Goal: Task Accomplishment & Management: Manage account settings

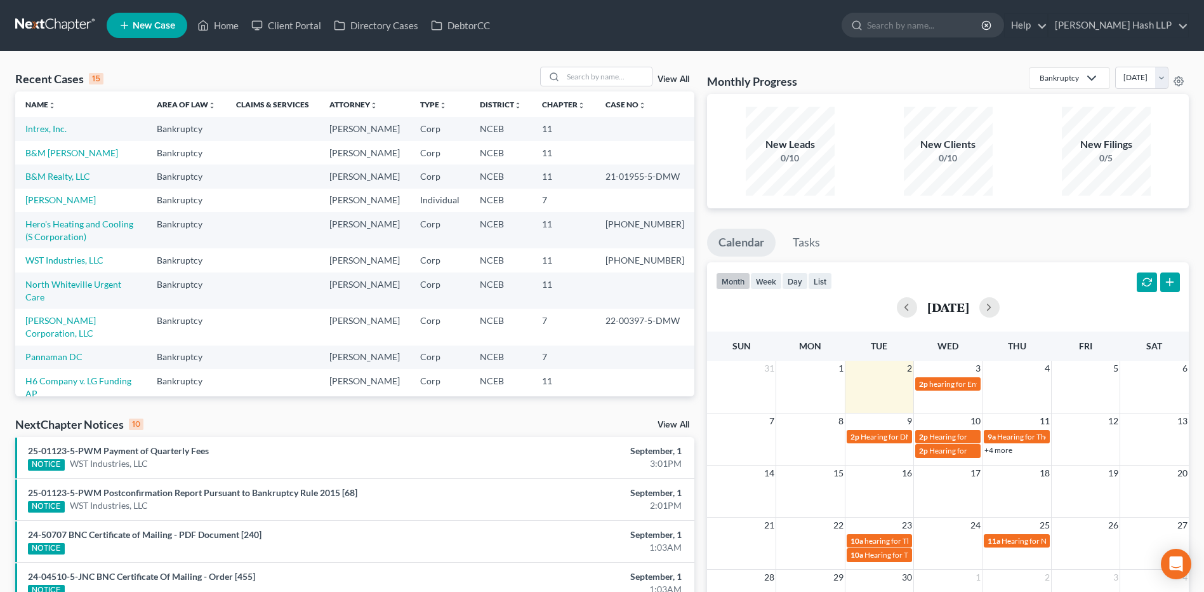
click at [671, 421] on link "View All" at bounding box center [674, 424] width 32 height 9
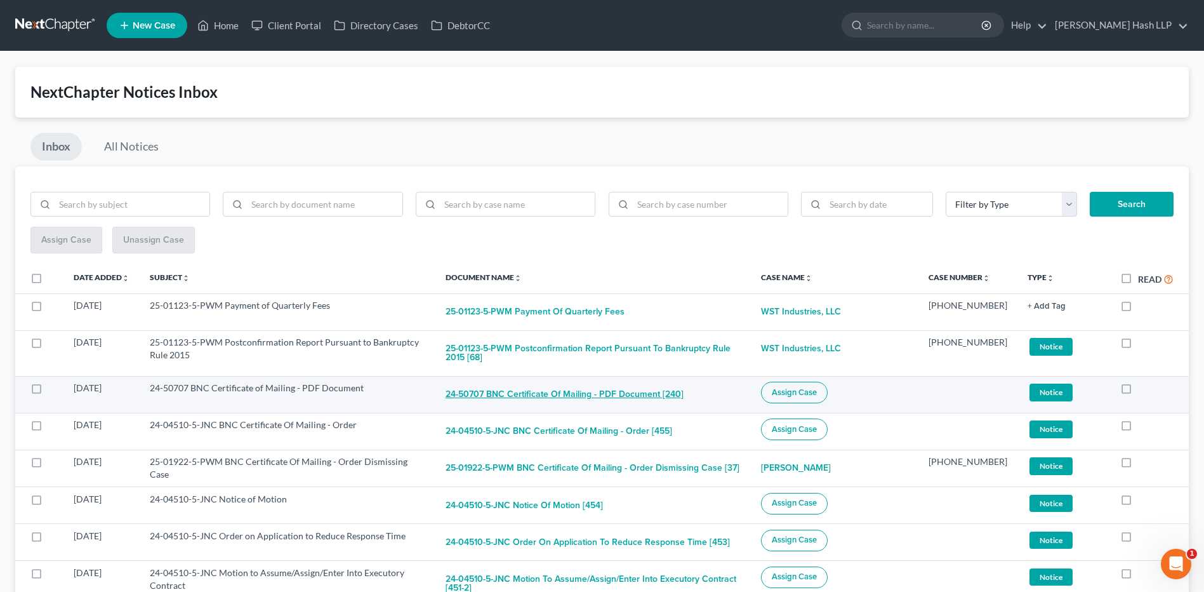
click at [528, 397] on button "24-50707 BNC Certificate of Mailing - PDF Document [240]" at bounding box center [565, 394] width 238 height 25
checkbox input "true"
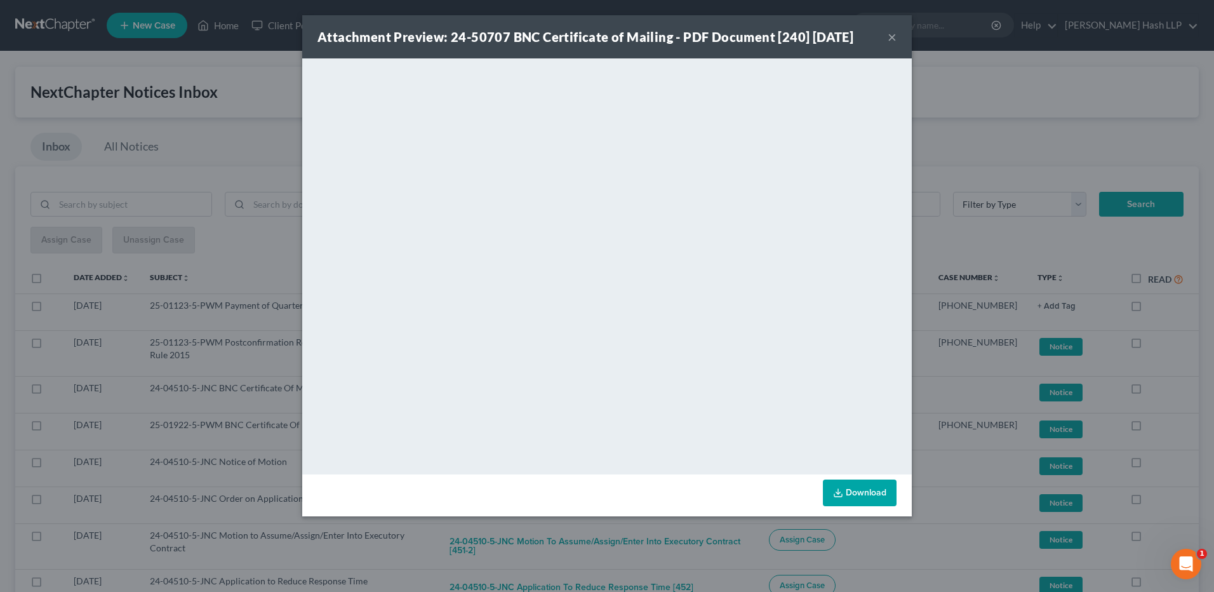
click at [893, 40] on button "×" at bounding box center [892, 36] width 9 height 15
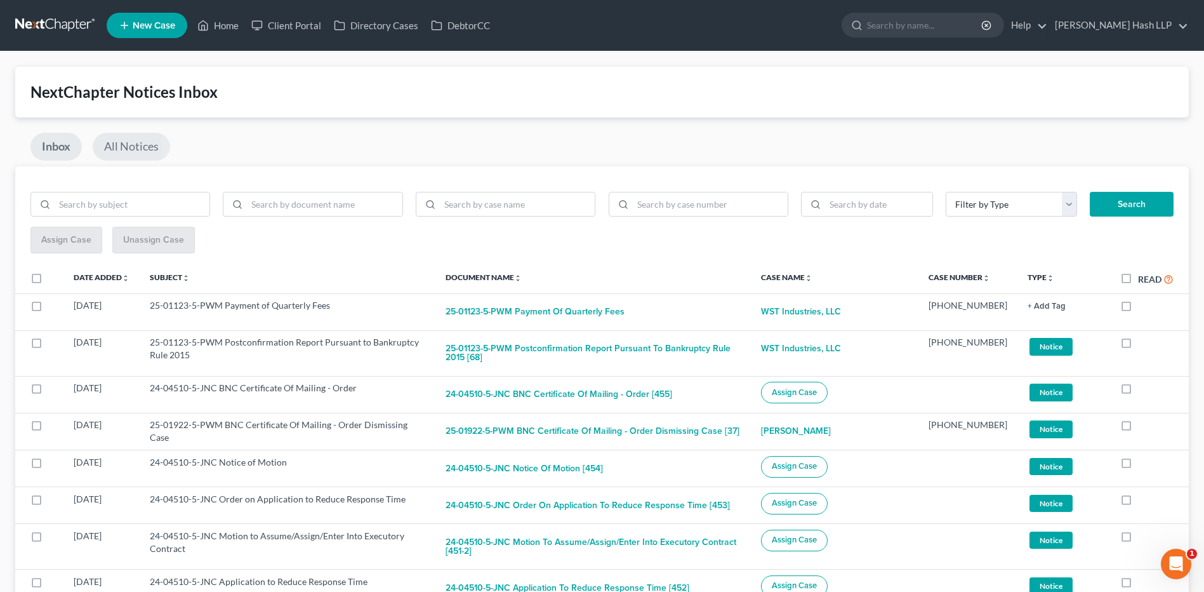
click at [138, 149] on link "All Notices" at bounding box center [131, 147] width 77 height 28
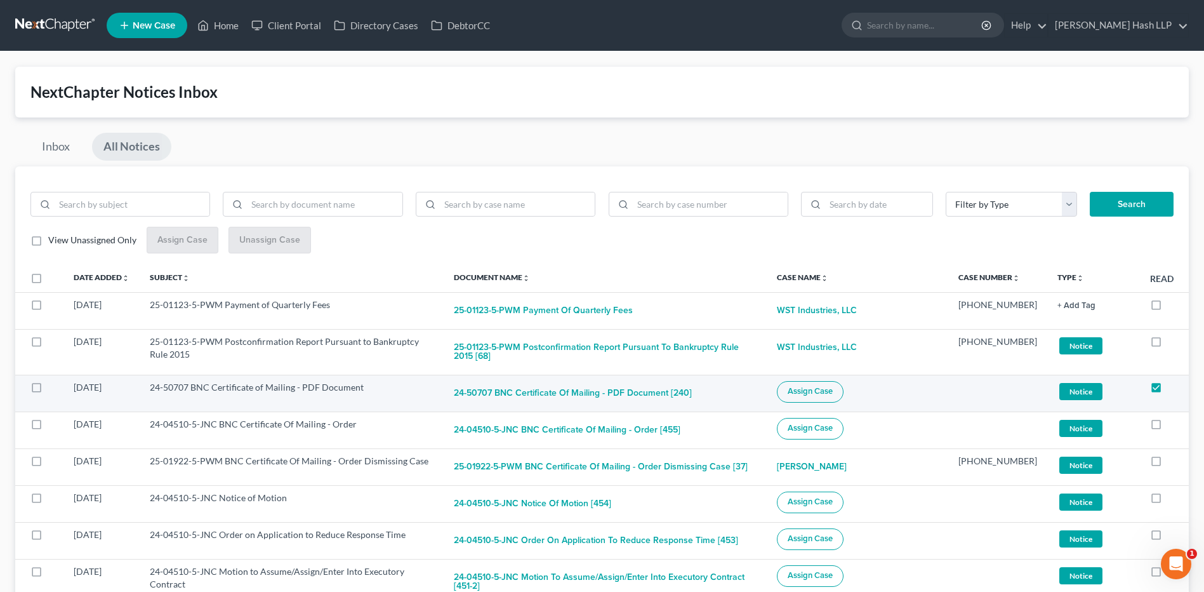
click at [833, 390] on span "Assign Case" at bounding box center [810, 391] width 45 height 10
checkbox input "true"
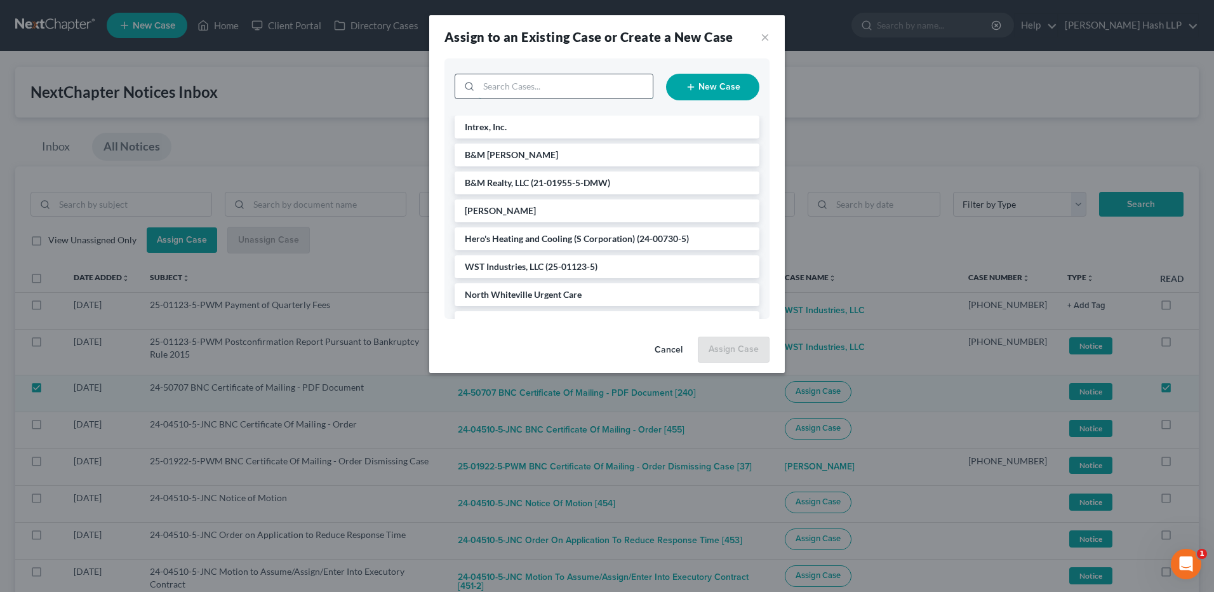
click at [604, 93] on input "search" at bounding box center [566, 86] width 174 height 24
type input "ent"
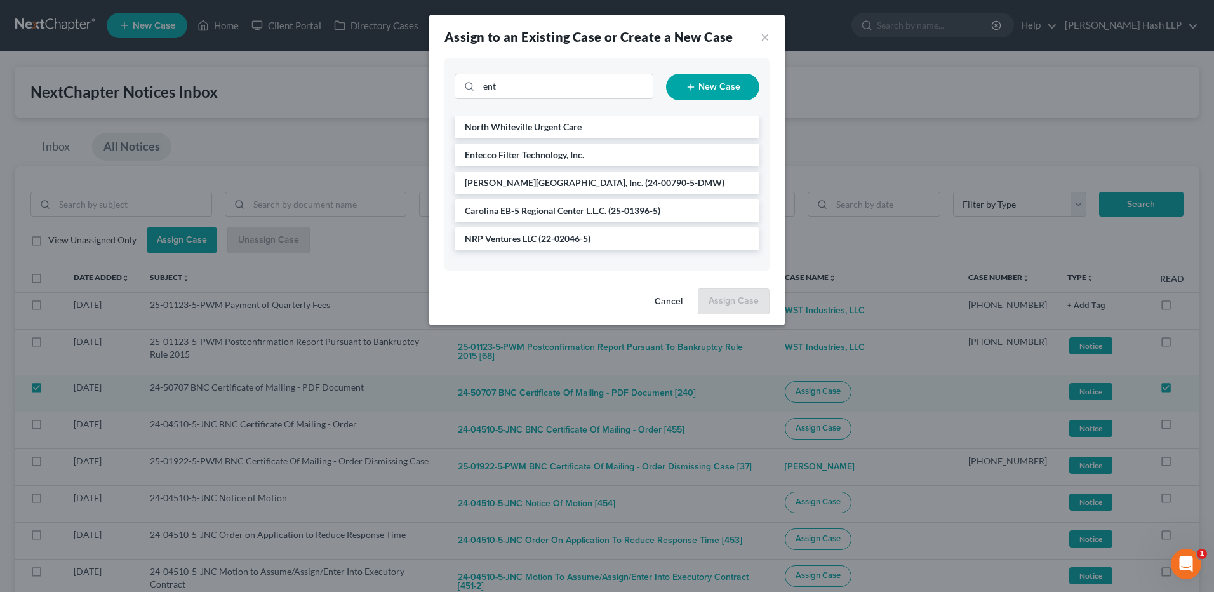
click at [528, 91] on input "ent" at bounding box center [566, 86] width 174 height 24
click at [529, 157] on span "Entecco Filter Technology, Inc." at bounding box center [524, 154] width 119 height 11
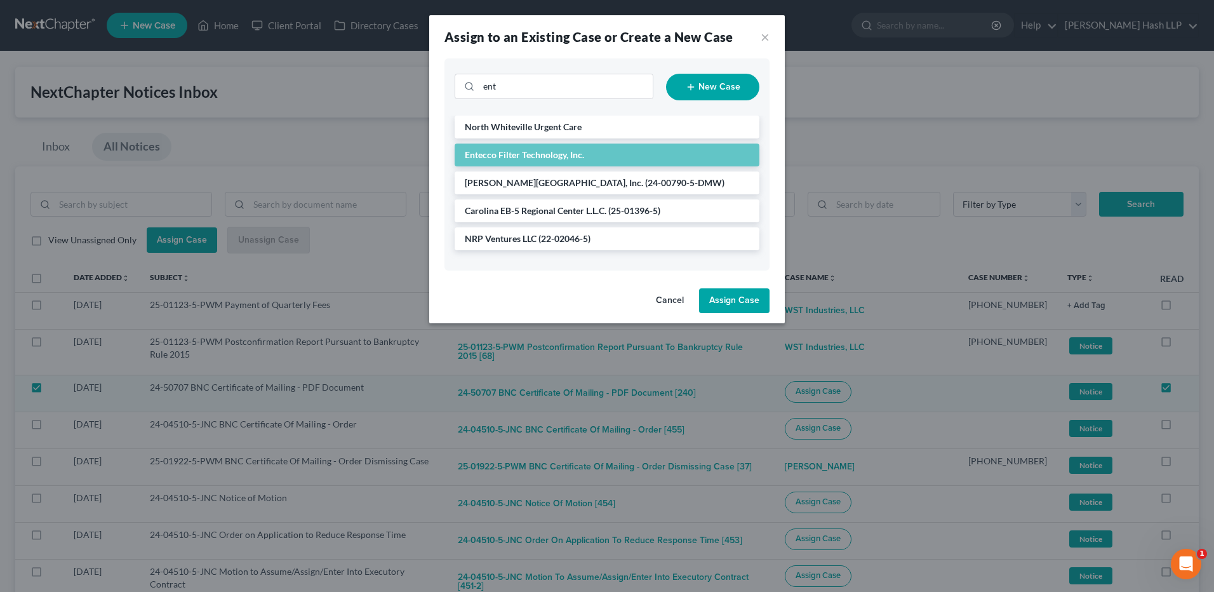
click at [733, 301] on button "Assign Case" at bounding box center [734, 300] width 70 height 25
checkbox input "false"
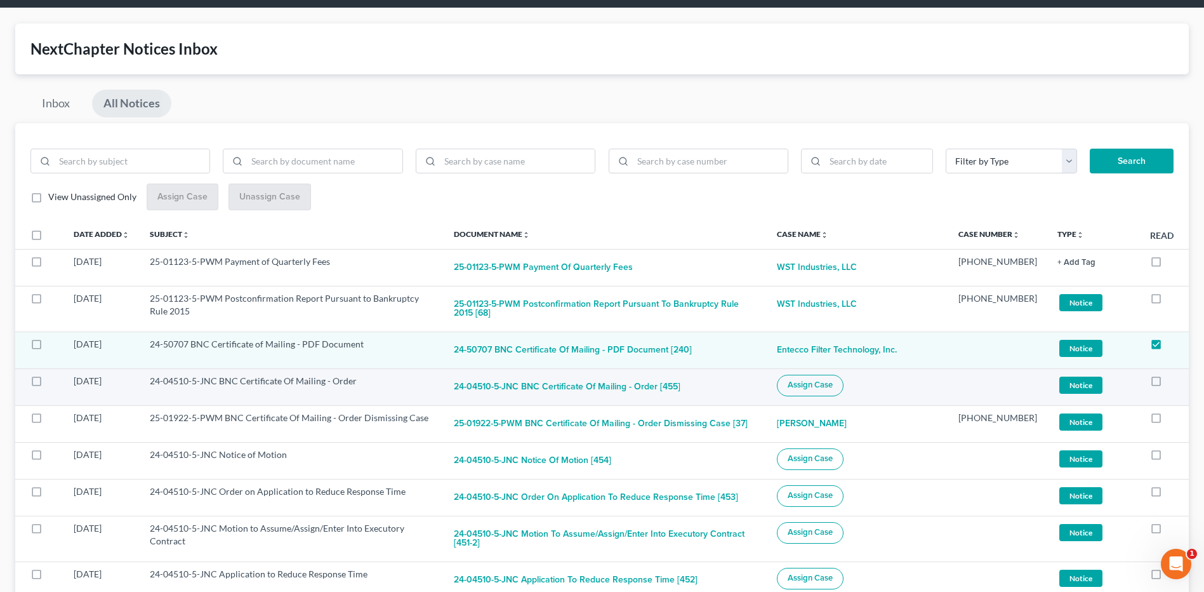
scroll to position [63, 0]
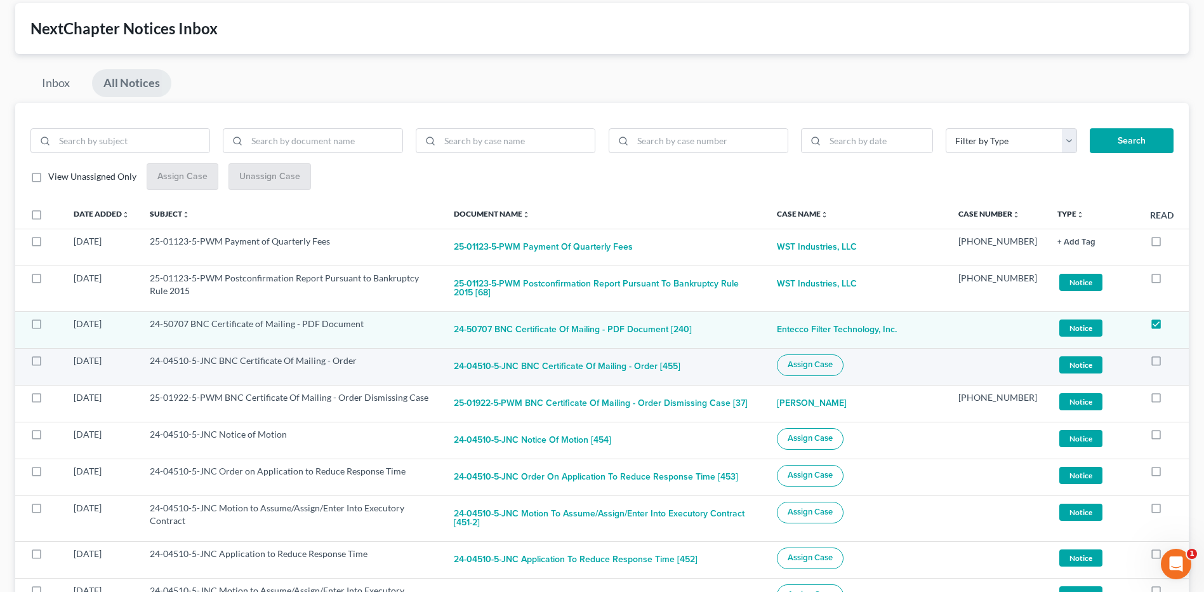
click at [48, 364] on label at bounding box center [48, 364] width 0 height 0
click at [53, 361] on input "checkbox" at bounding box center [57, 358] width 8 height 8
checkbox input "true"
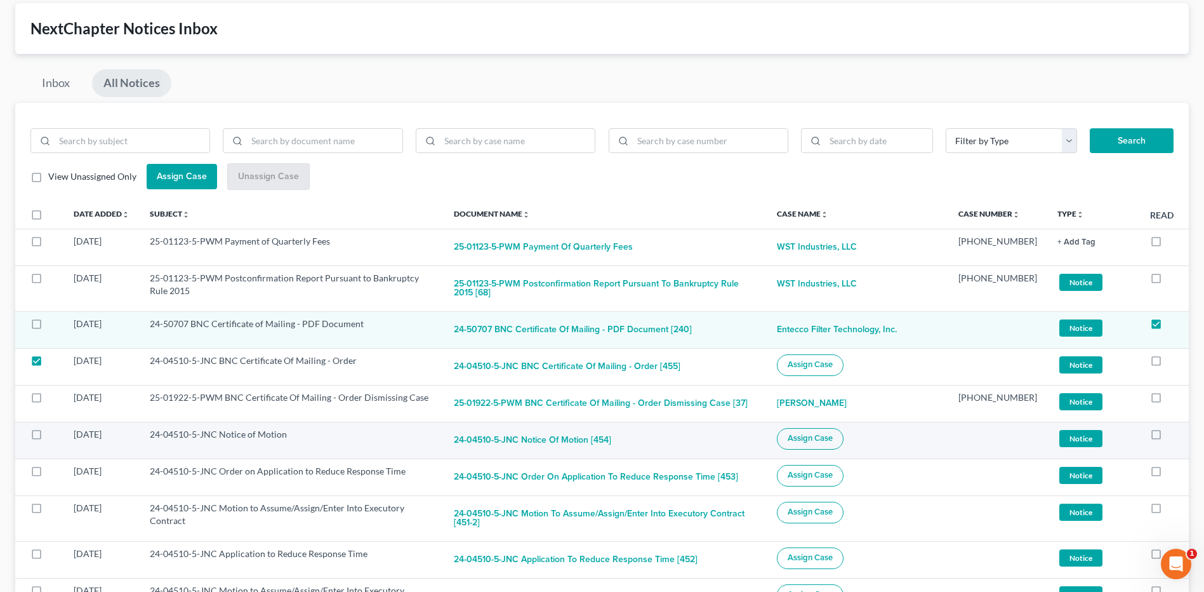
click at [48, 437] on label at bounding box center [48, 437] width 0 height 0
click at [53, 432] on input "checkbox" at bounding box center [57, 432] width 8 height 8
checkbox input "true"
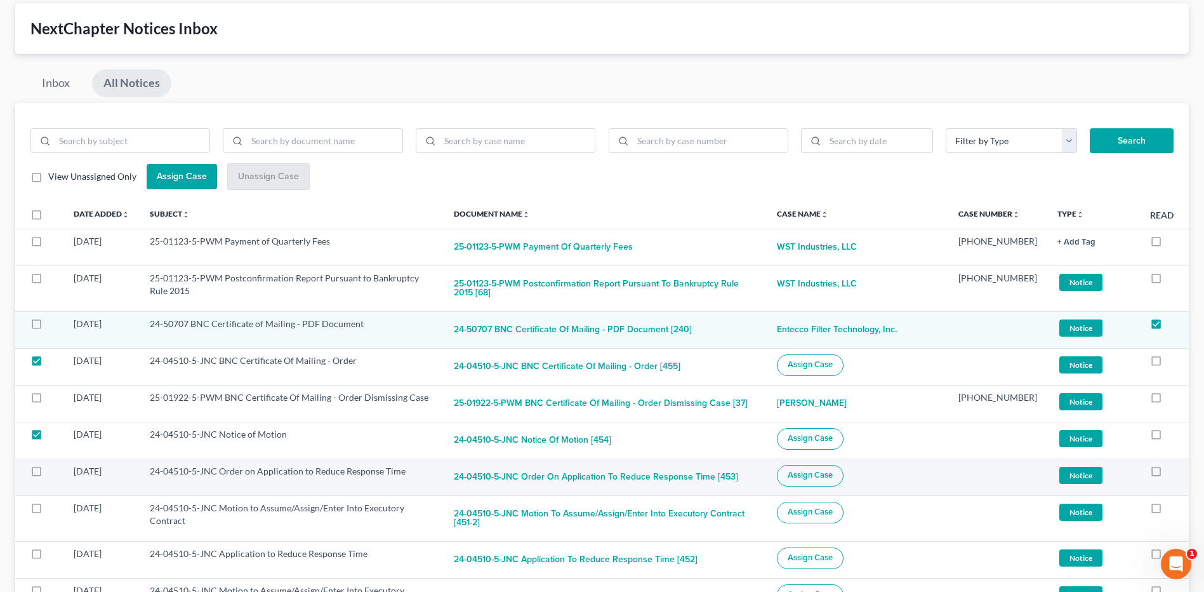
click at [48, 474] on label at bounding box center [48, 474] width 0 height 0
click at [53, 471] on input "checkbox" at bounding box center [57, 469] width 8 height 8
checkbox input "true"
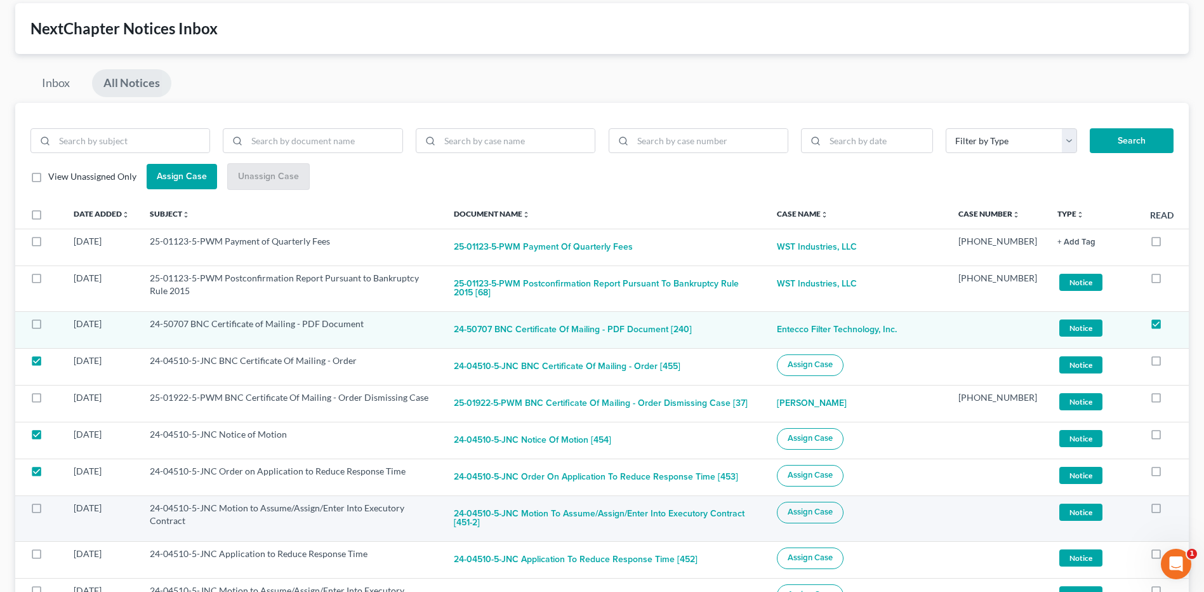
click at [48, 511] on label at bounding box center [48, 511] width 0 height 0
click at [53, 503] on input "checkbox" at bounding box center [57, 506] width 8 height 8
checkbox input "true"
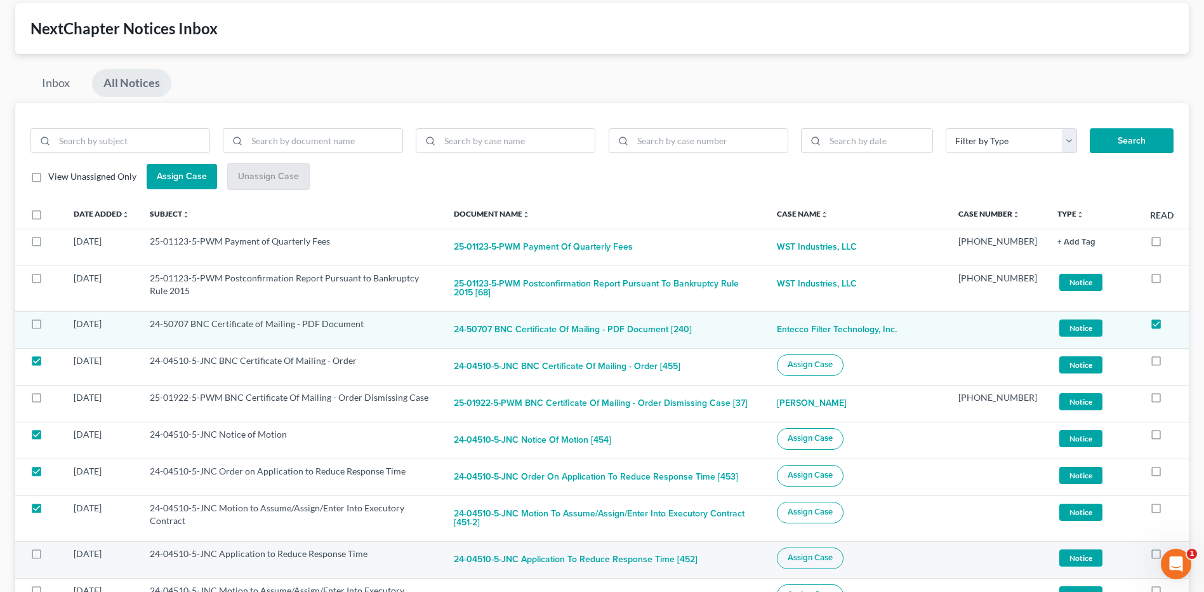
click at [48, 557] on label at bounding box center [48, 557] width 0 height 0
click at [53, 547] on input "checkbox" at bounding box center [57, 551] width 8 height 8
checkbox input "true"
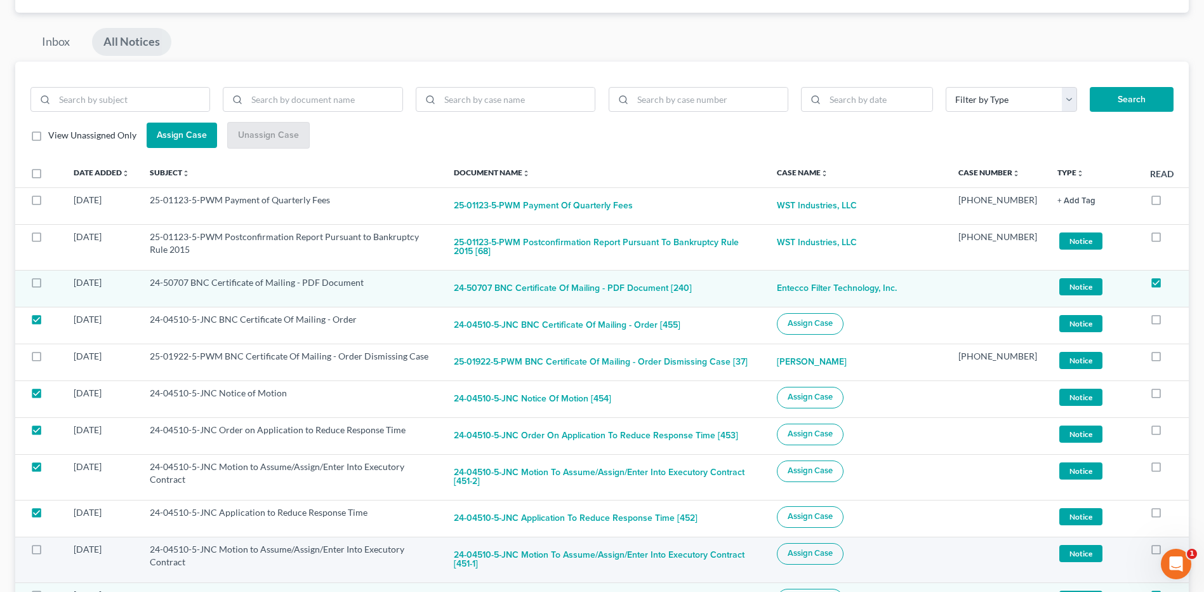
scroll to position [127, 0]
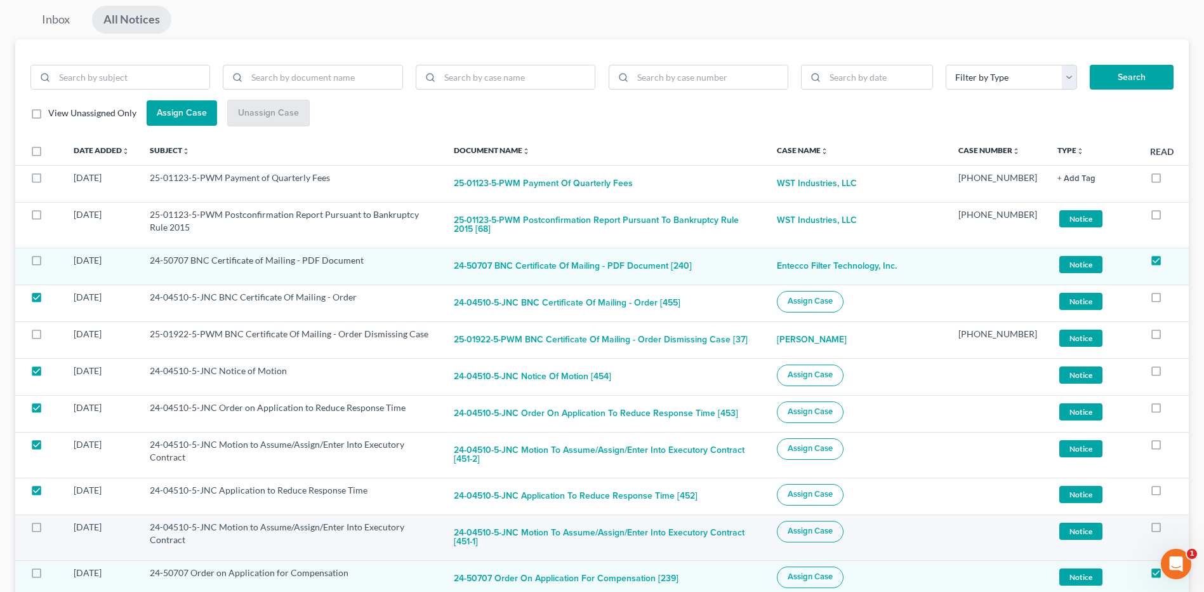
click at [48, 530] on label at bounding box center [48, 530] width 0 height 0
click at [53, 521] on input "checkbox" at bounding box center [57, 525] width 8 height 8
checkbox input "true"
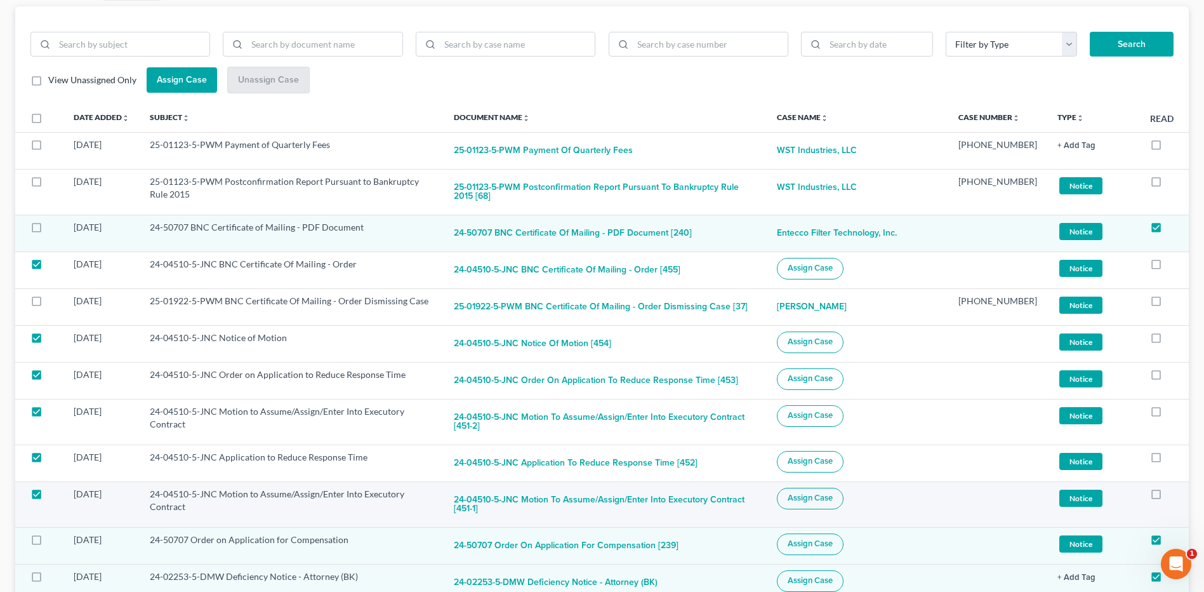
scroll to position [190, 0]
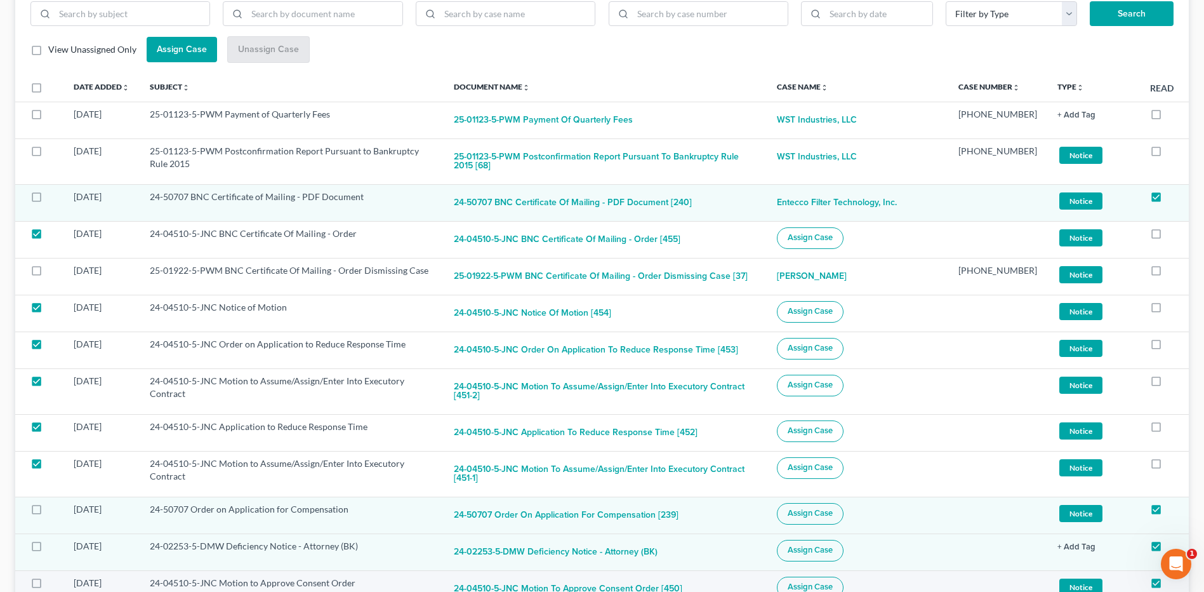
click at [48, 586] on label at bounding box center [48, 586] width 0 height 0
click at [53, 576] on input "checkbox" at bounding box center [57, 580] width 8 height 8
checkbox input "true"
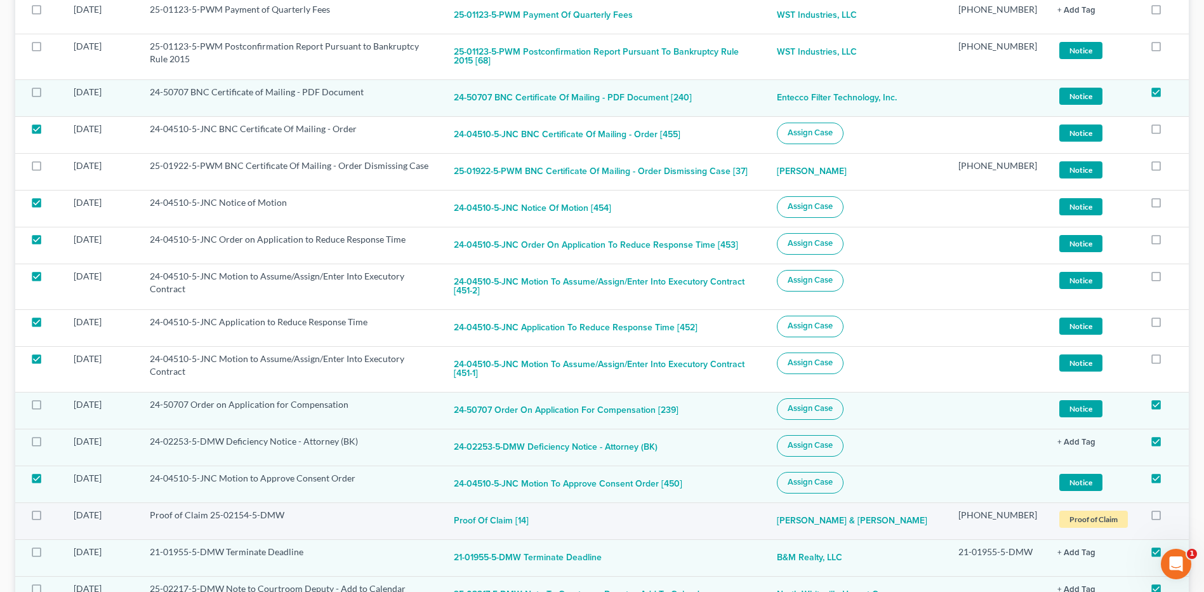
scroll to position [317, 0]
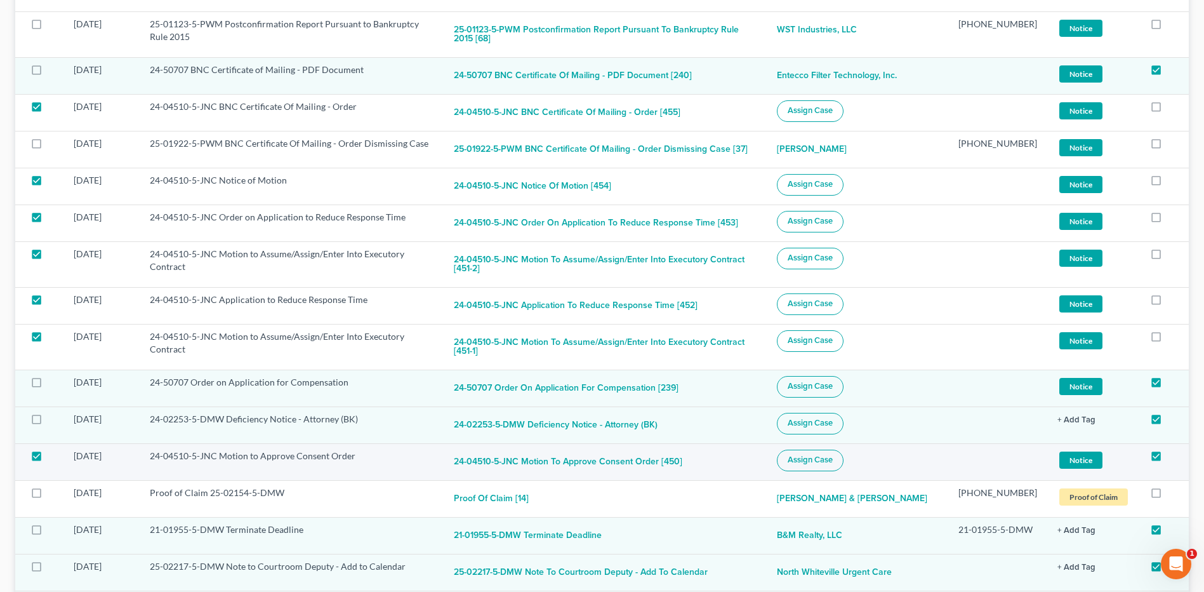
click at [832, 455] on span "Assign Case" at bounding box center [810, 460] width 45 height 10
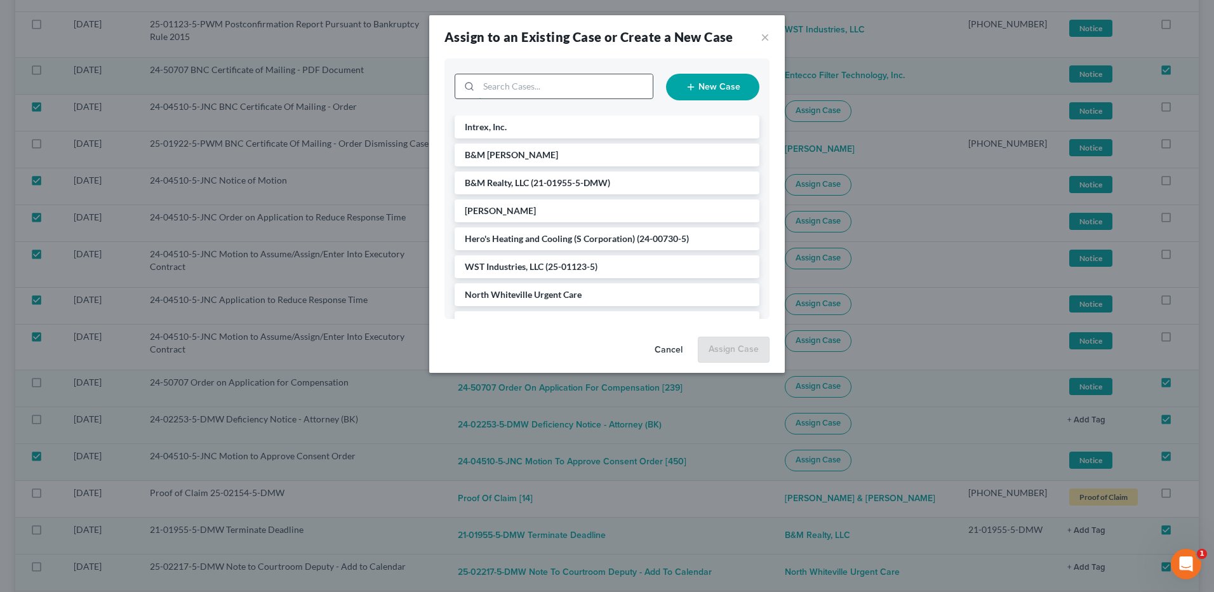
click at [564, 91] on input "search" at bounding box center [566, 86] width 174 height 24
type input "litt"
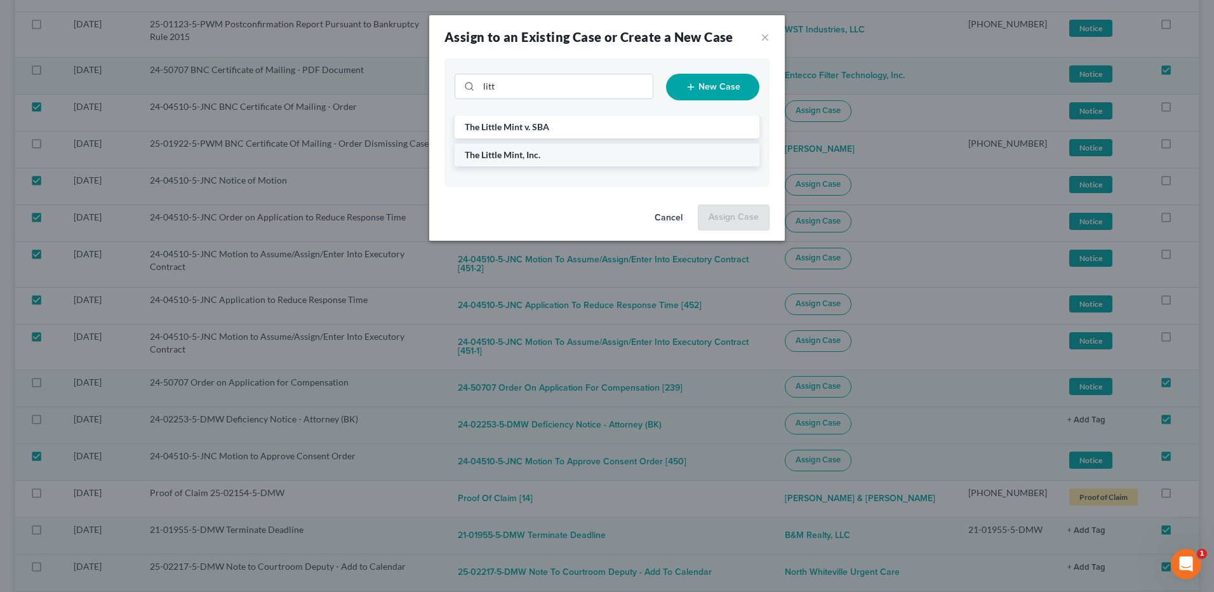
drag, startPoint x: 535, startPoint y: 155, endPoint x: 507, endPoint y: 154, distance: 27.3
click at [534, 155] on span "The Little Mint, Inc." at bounding box center [503, 154] width 76 height 11
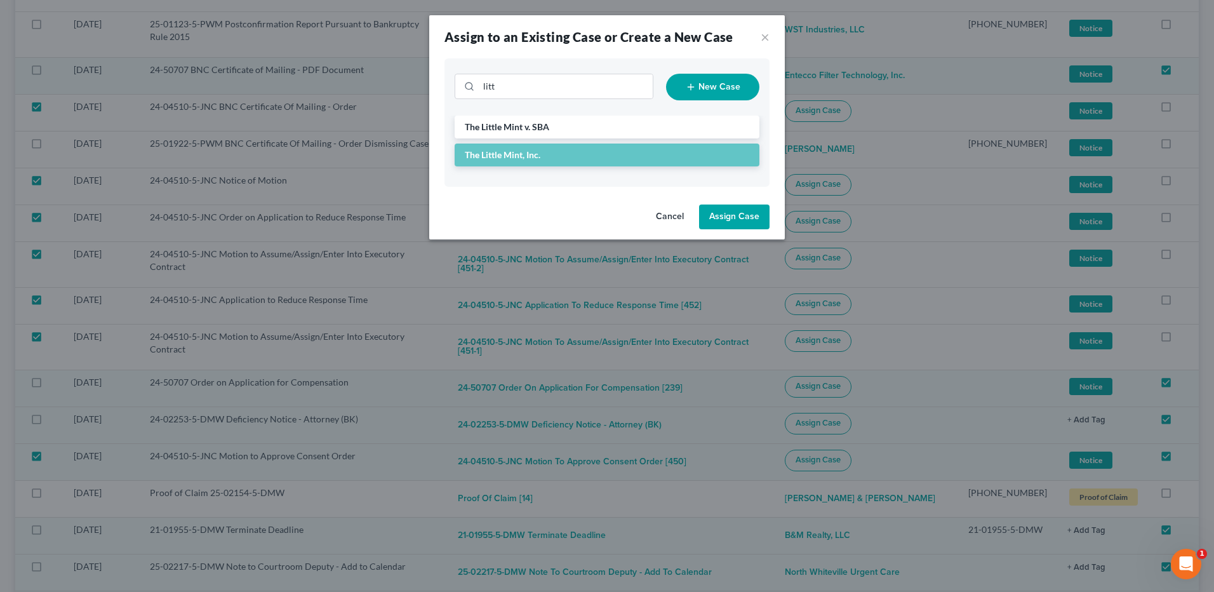
click at [754, 214] on button "Assign Case" at bounding box center [734, 216] width 70 height 25
checkbox input "false"
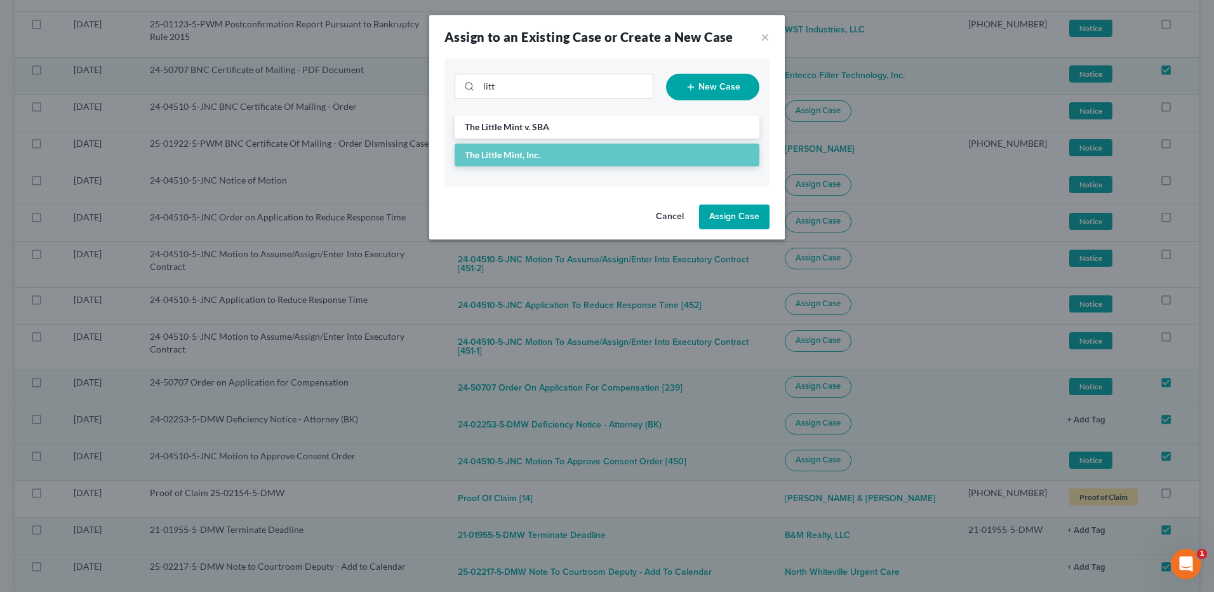
checkbox input "false"
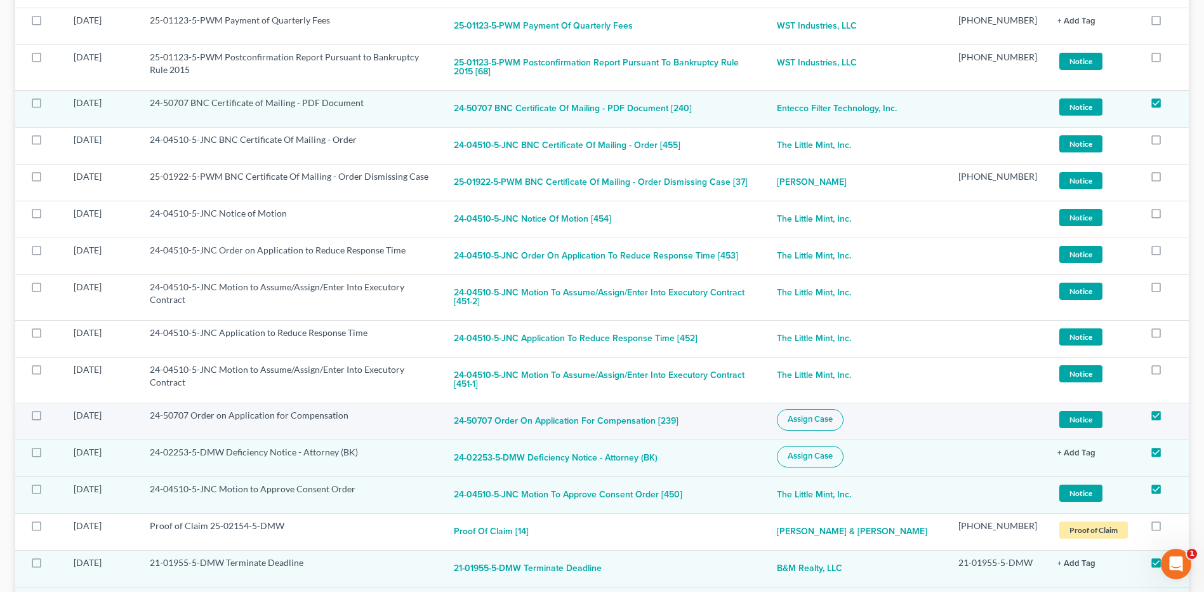
scroll to position [254, 0]
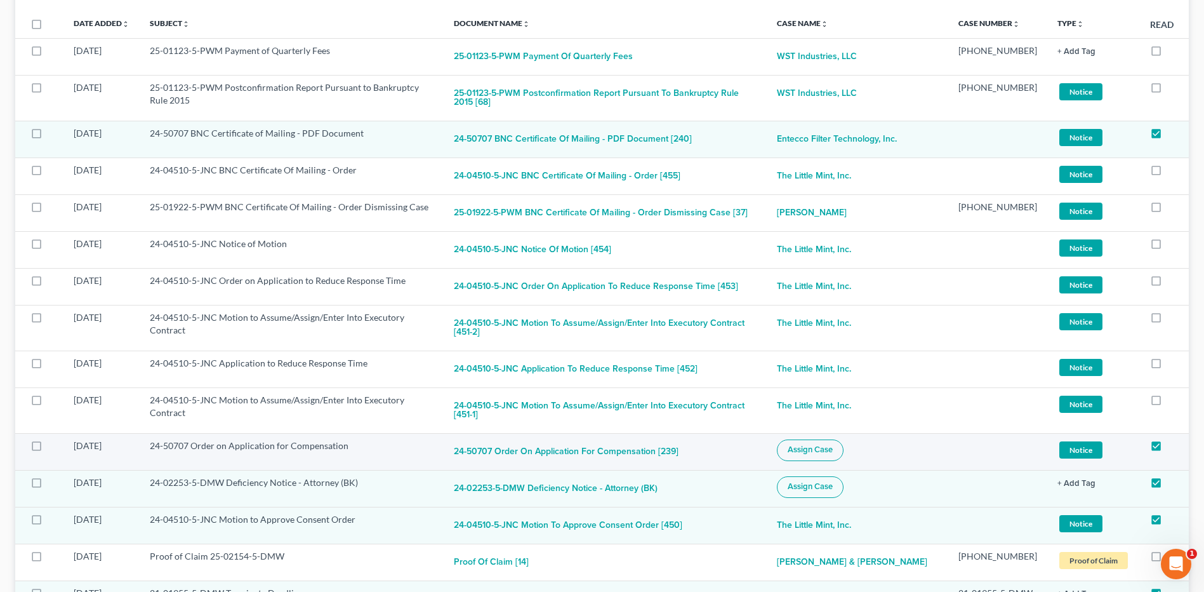
click at [833, 444] on span "Assign Case" at bounding box center [810, 449] width 45 height 10
checkbox input "true"
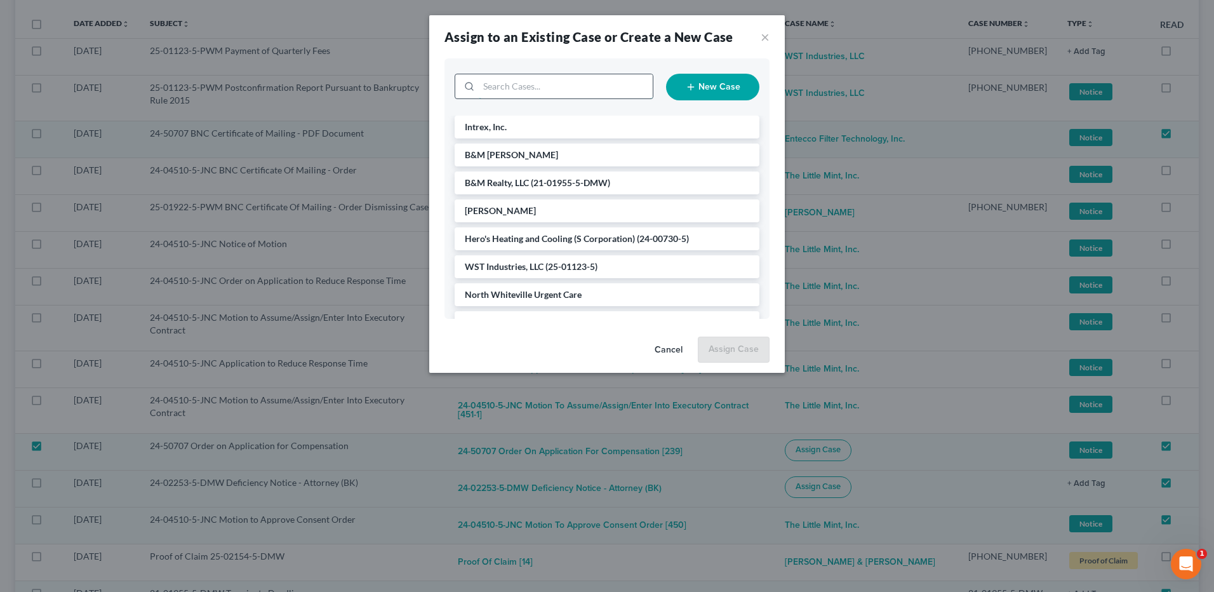
click at [536, 90] on input "search" at bounding box center [566, 86] width 174 height 24
type input "ent"
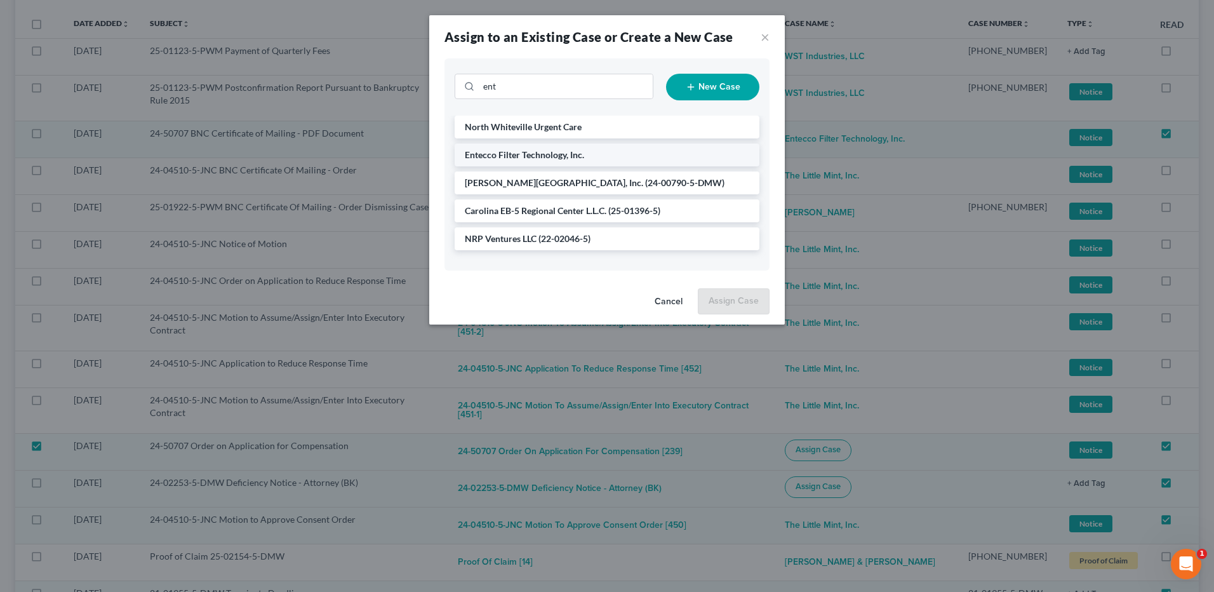
click at [535, 157] on span "Entecco Filter Technology, Inc." at bounding box center [524, 154] width 119 height 11
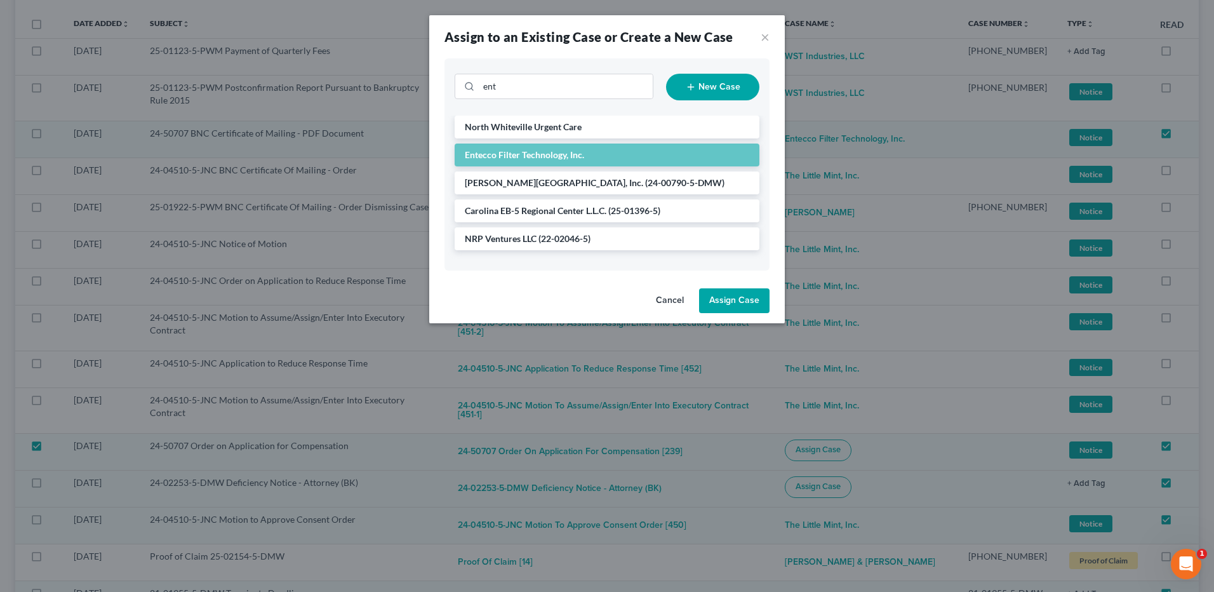
click at [740, 296] on button "Assign Case" at bounding box center [734, 300] width 70 height 25
checkbox input "false"
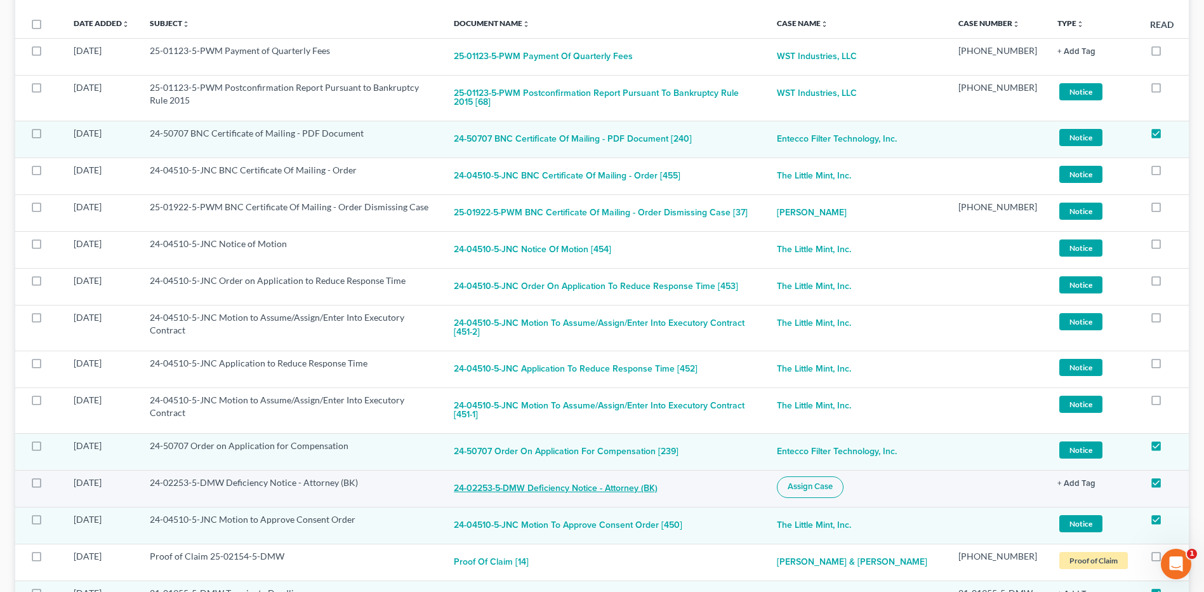
click at [599, 476] on button "24-02253-5-DMW Deficiency Notice - Attorney (BK)" at bounding box center [556, 488] width 204 height 25
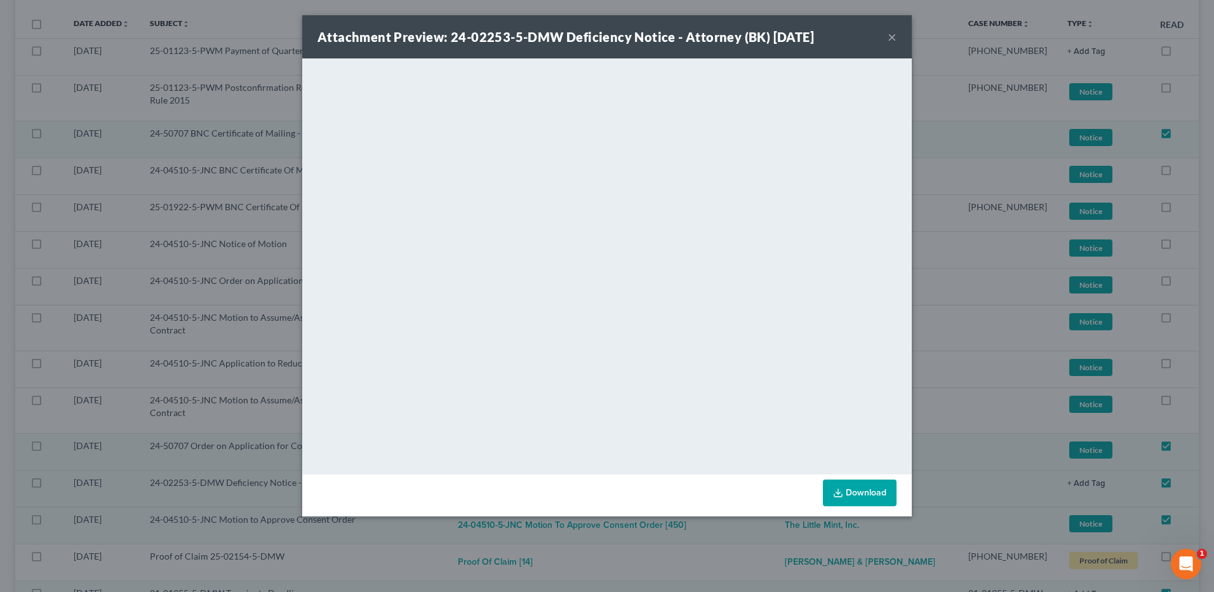
click at [889, 36] on button "×" at bounding box center [892, 36] width 9 height 15
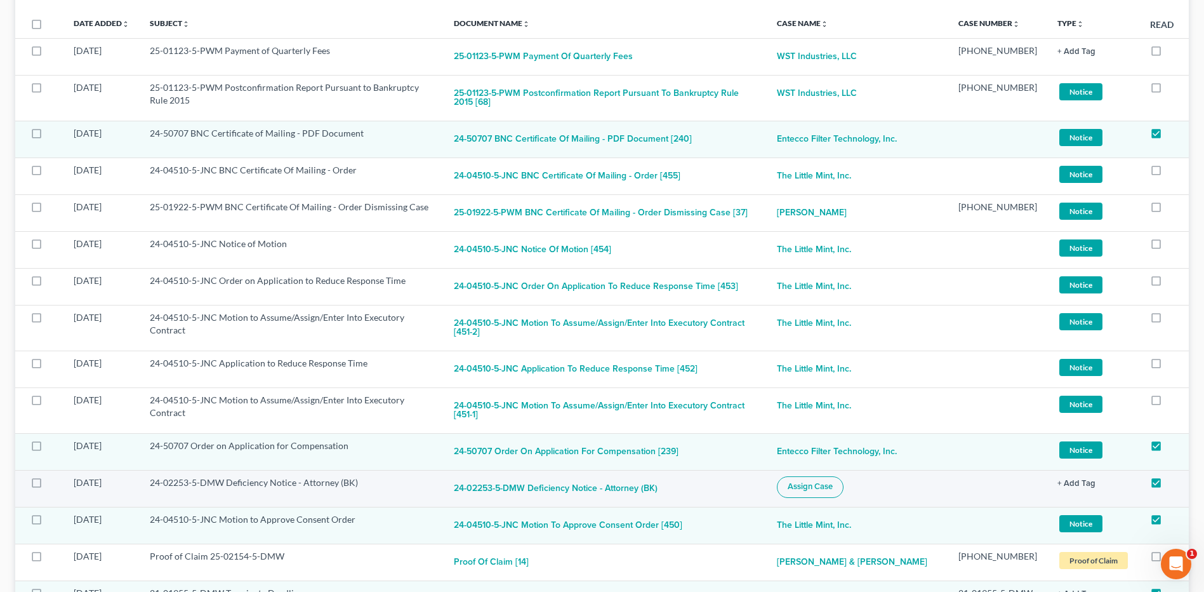
click at [833, 481] on span "Assign Case" at bounding box center [810, 486] width 45 height 10
checkbox input "true"
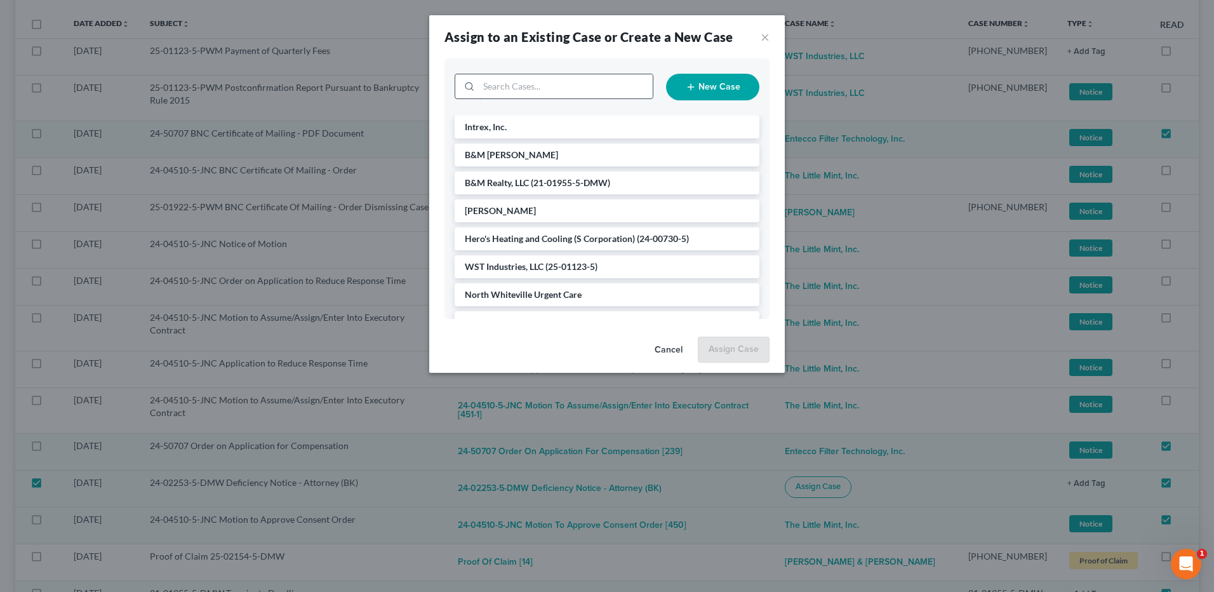
click at [524, 90] on input "search" at bounding box center [566, 86] width 174 height 24
type input "fig"
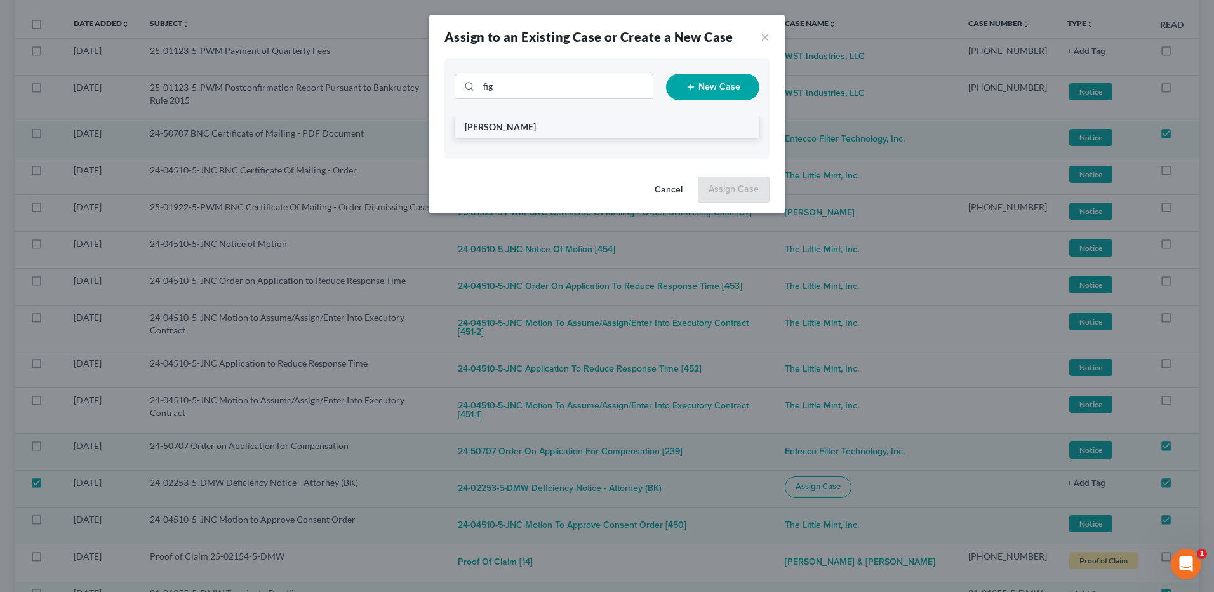
click at [502, 125] on span "[PERSON_NAME]" at bounding box center [500, 126] width 71 height 11
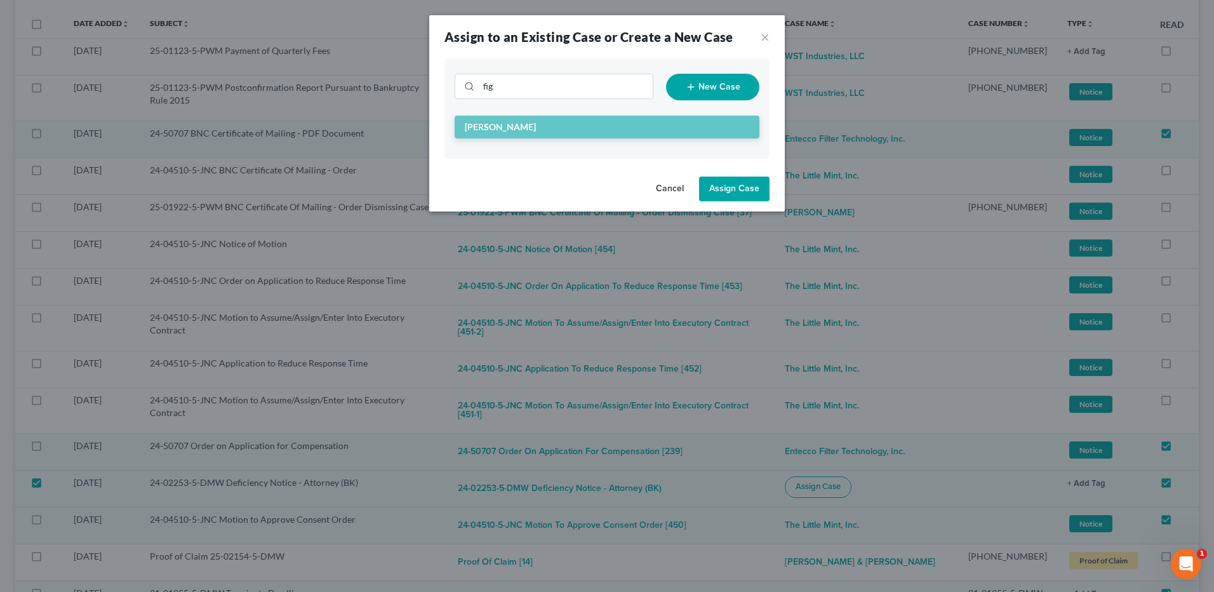
click at [734, 186] on button "Assign Case" at bounding box center [734, 188] width 70 height 25
checkbox input "false"
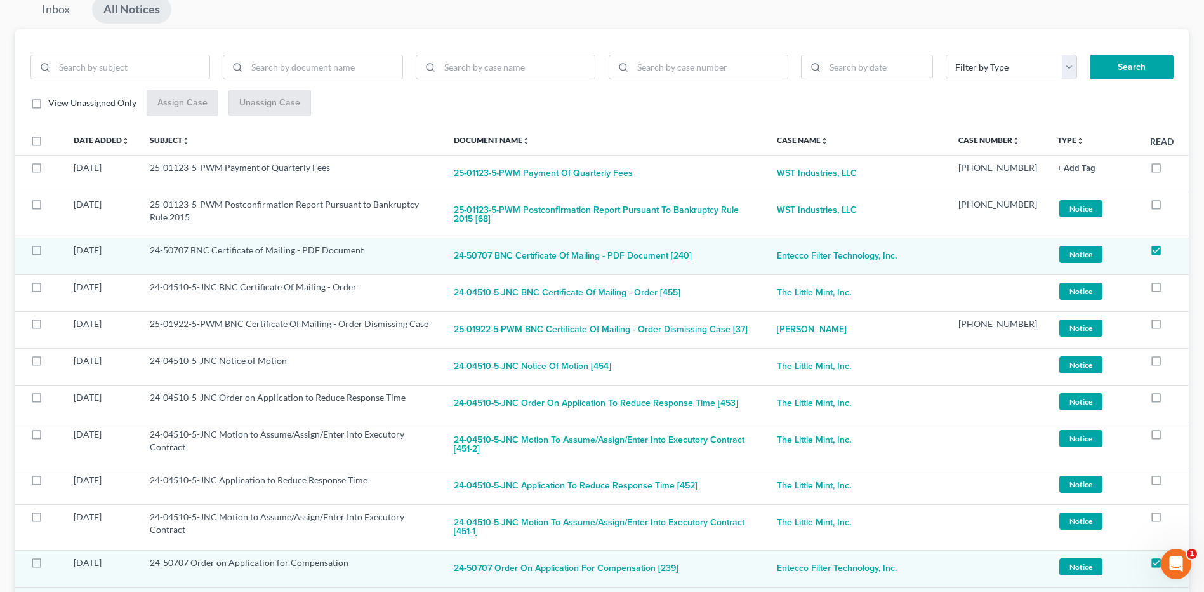
scroll to position [0, 0]
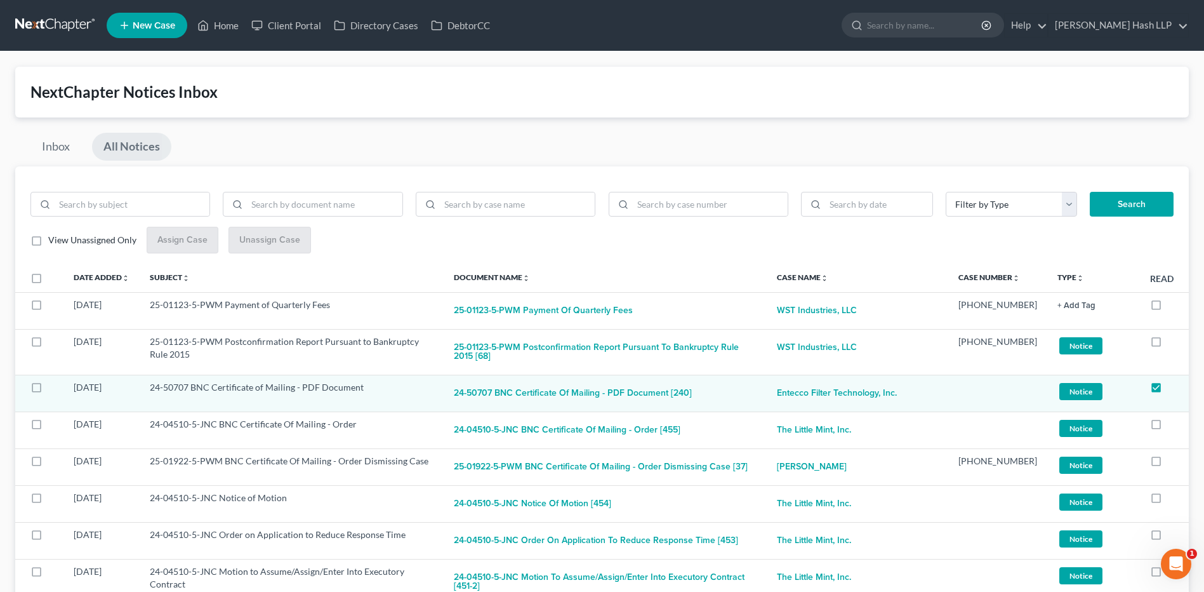
click at [48, 243] on label "View Unassigned Only" at bounding box center [92, 240] width 88 height 13
click at [53, 242] on input "View Unassigned Only" at bounding box center [57, 238] width 8 height 8
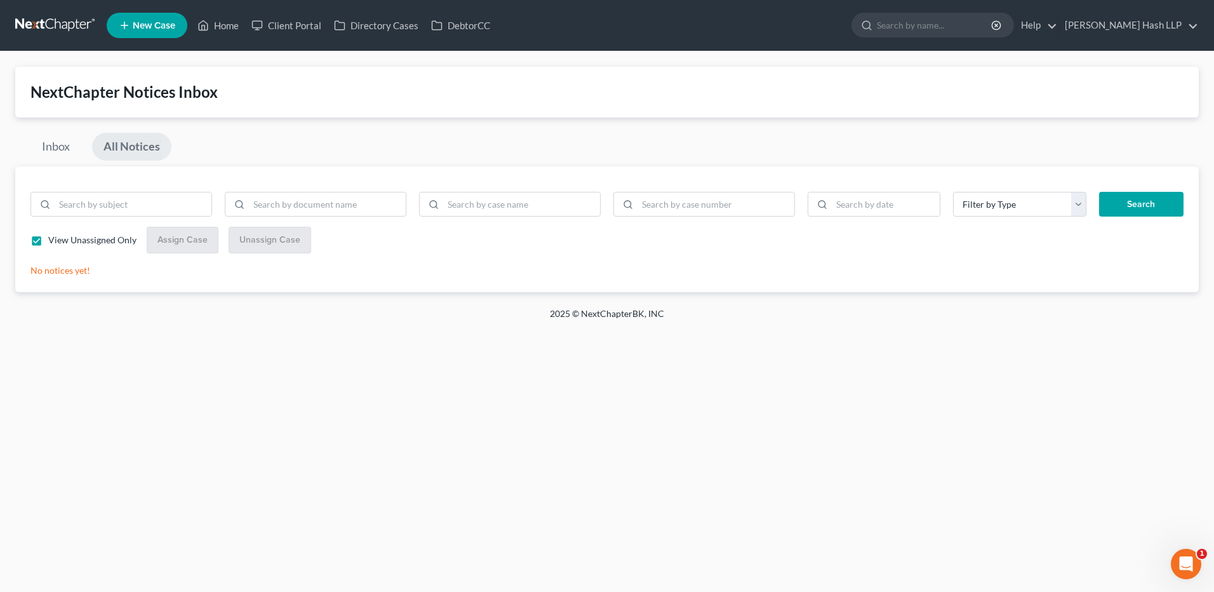
click at [146, 145] on link "All Notices" at bounding box center [131, 147] width 79 height 28
checkbox input "false"
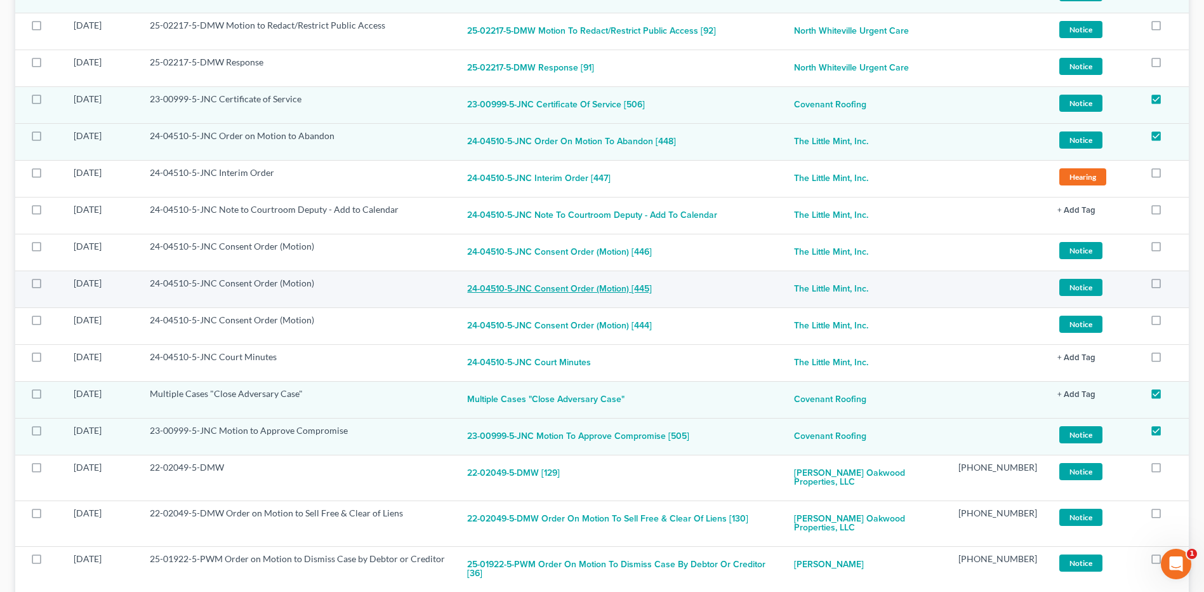
scroll to position [1206, 0]
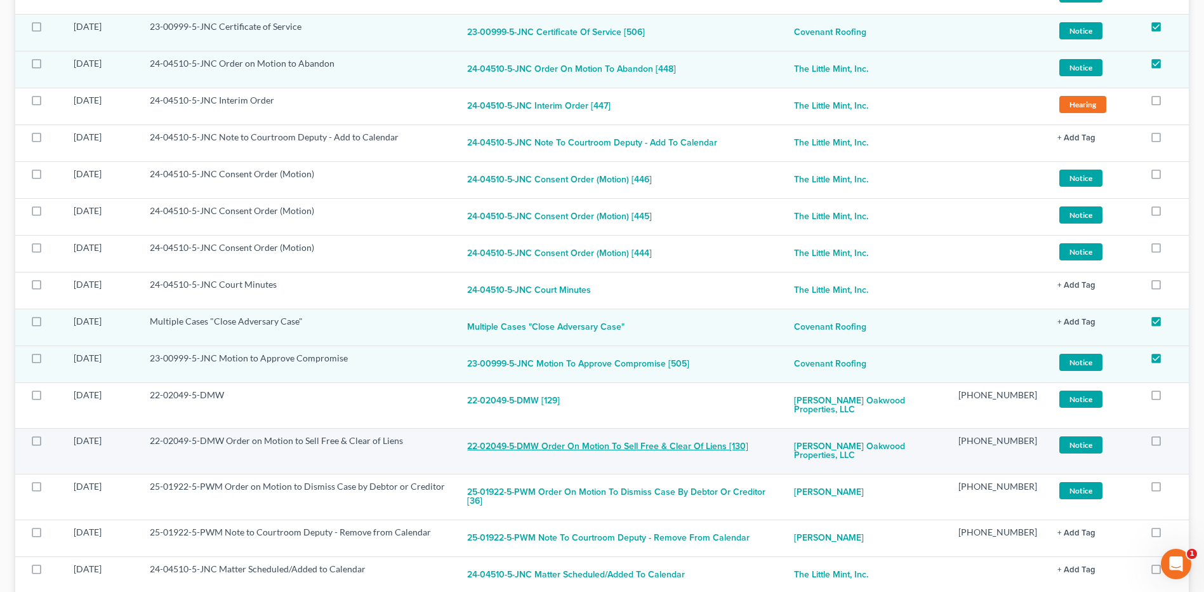
click at [602, 434] on button "22-02049-5-DMW Order on Motion to Sell Free & Clear of Liens [130]" at bounding box center [607, 446] width 281 height 25
checkbox input "true"
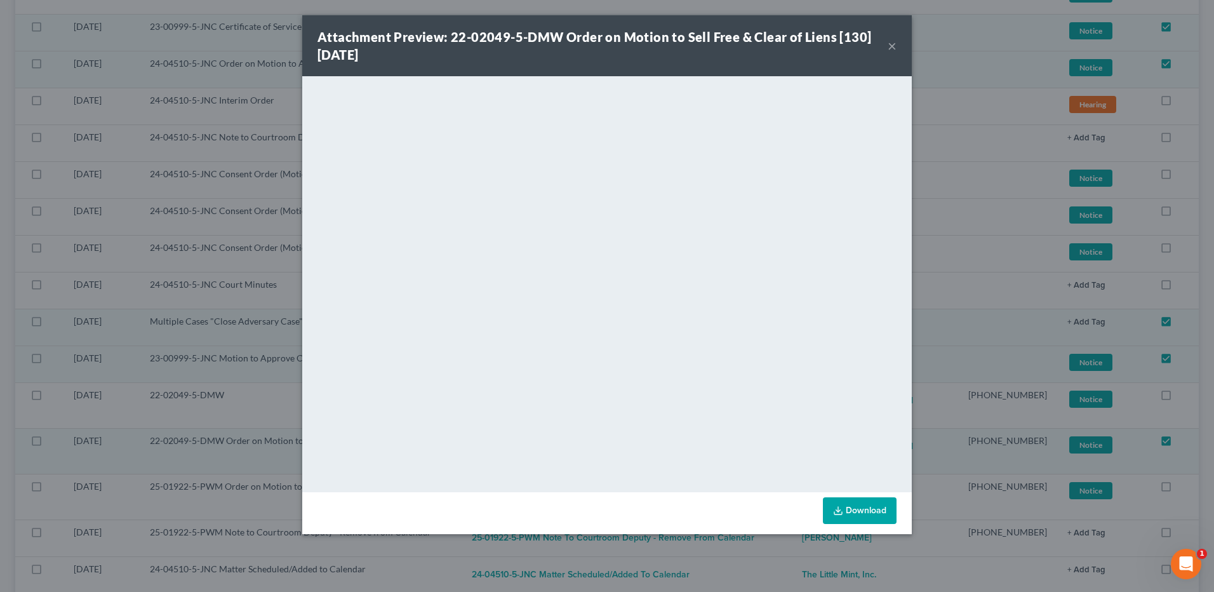
click at [893, 44] on button "×" at bounding box center [892, 45] width 9 height 15
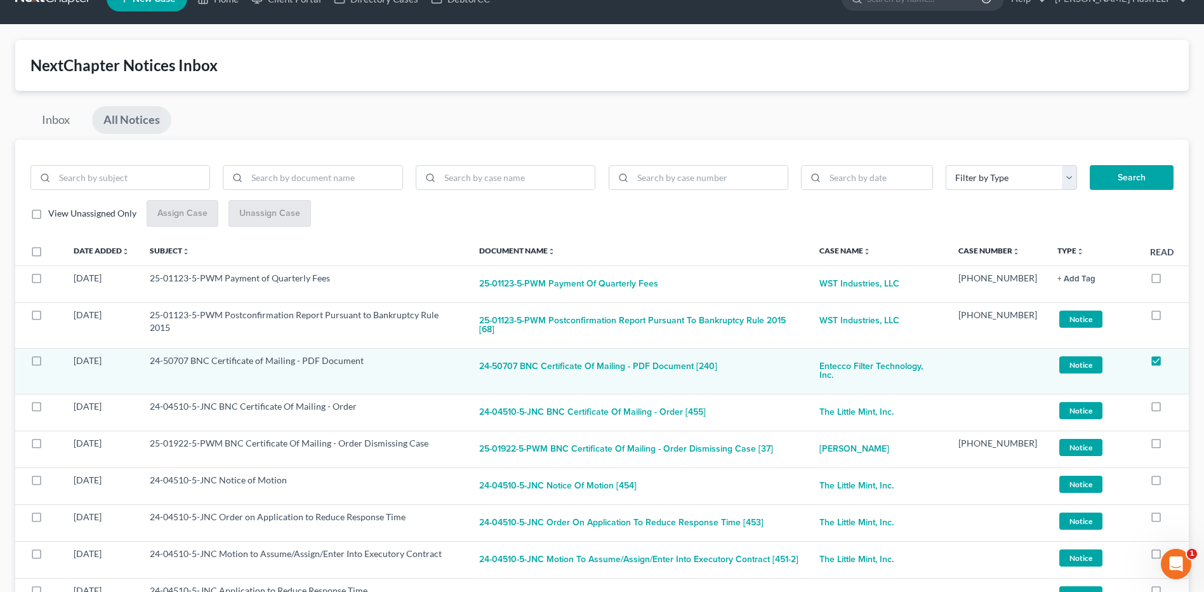
scroll to position [0, 0]
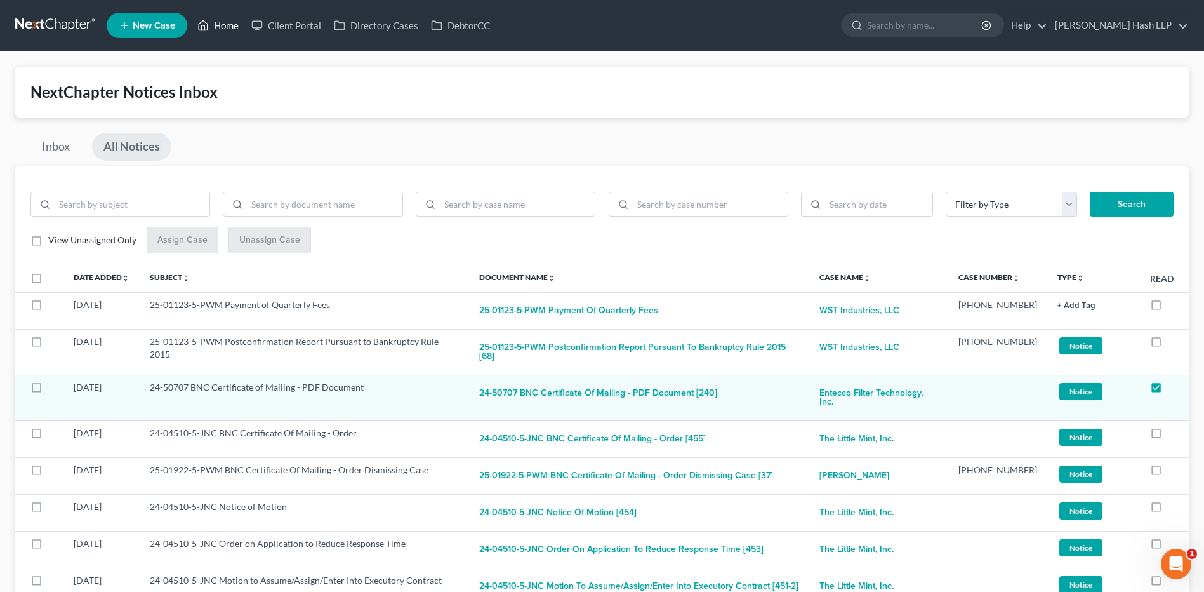
click at [235, 27] on link "Home" at bounding box center [218, 25] width 54 height 23
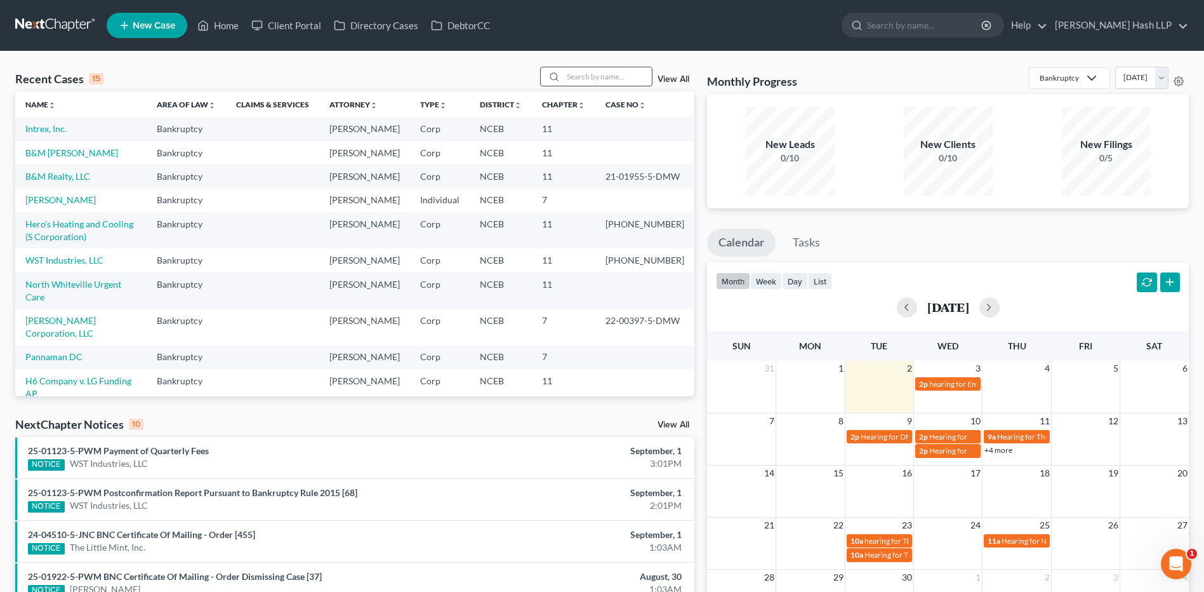
click at [581, 72] on input "search" at bounding box center [607, 76] width 89 height 18
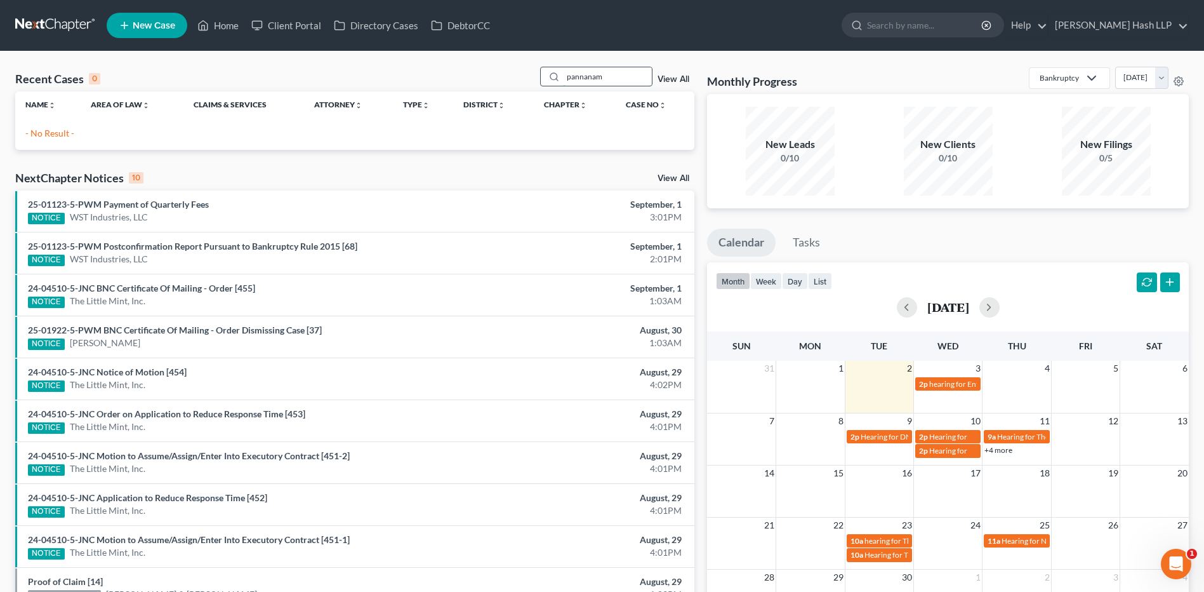
drag, startPoint x: 620, startPoint y: 79, endPoint x: 560, endPoint y: 79, distance: 60.3
click at [560, 79] on div "pannanam" at bounding box center [596, 77] width 113 height 20
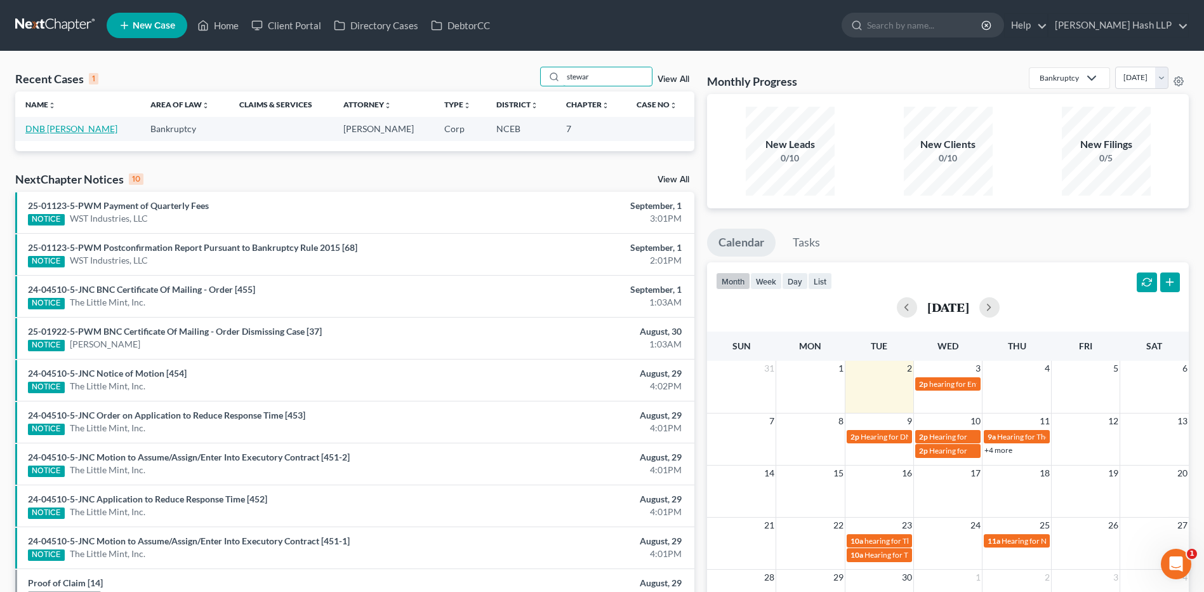
type input "stewar"
click at [72, 128] on link "DNB [PERSON_NAME]" at bounding box center [71, 128] width 92 height 11
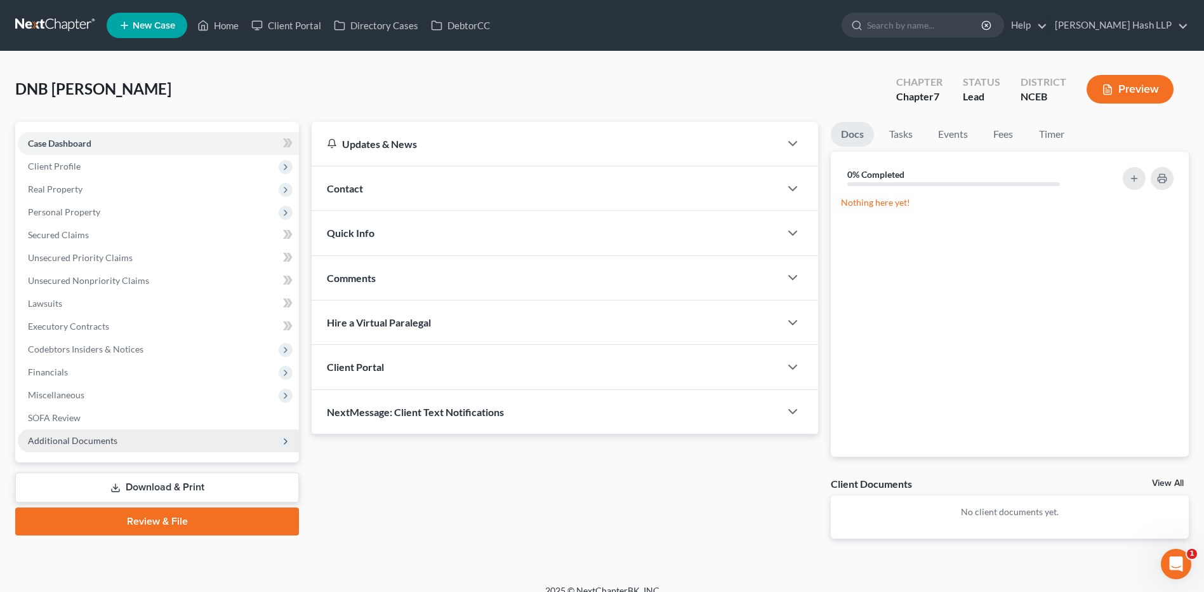
click at [83, 435] on span "Additional Documents" at bounding box center [73, 440] width 90 height 11
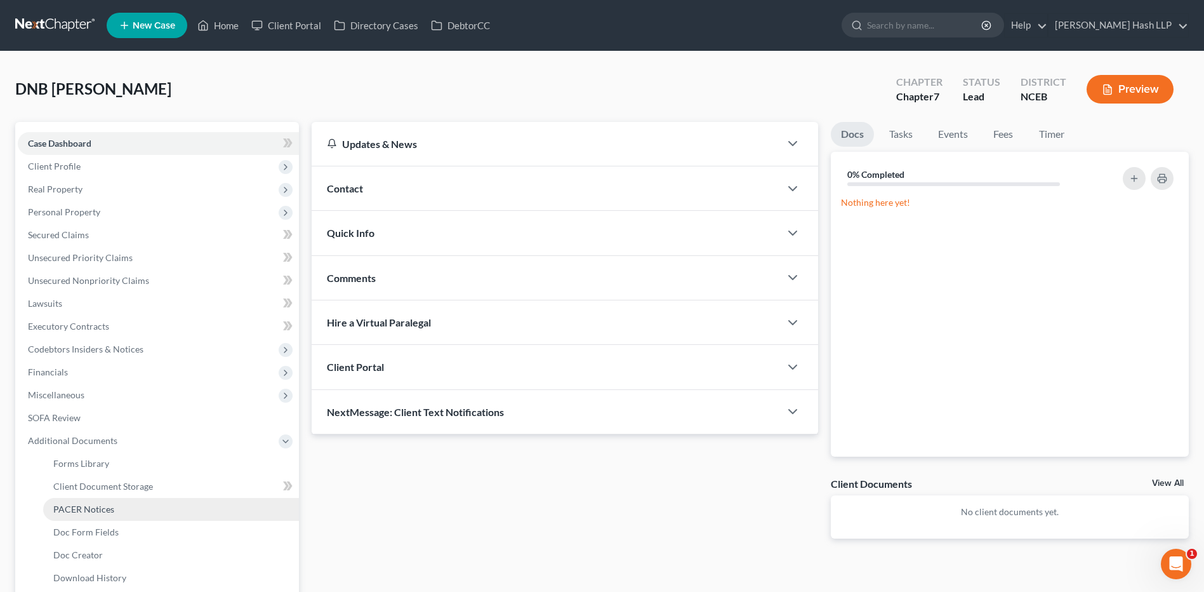
click at [84, 506] on span "PACER Notices" at bounding box center [83, 508] width 61 height 11
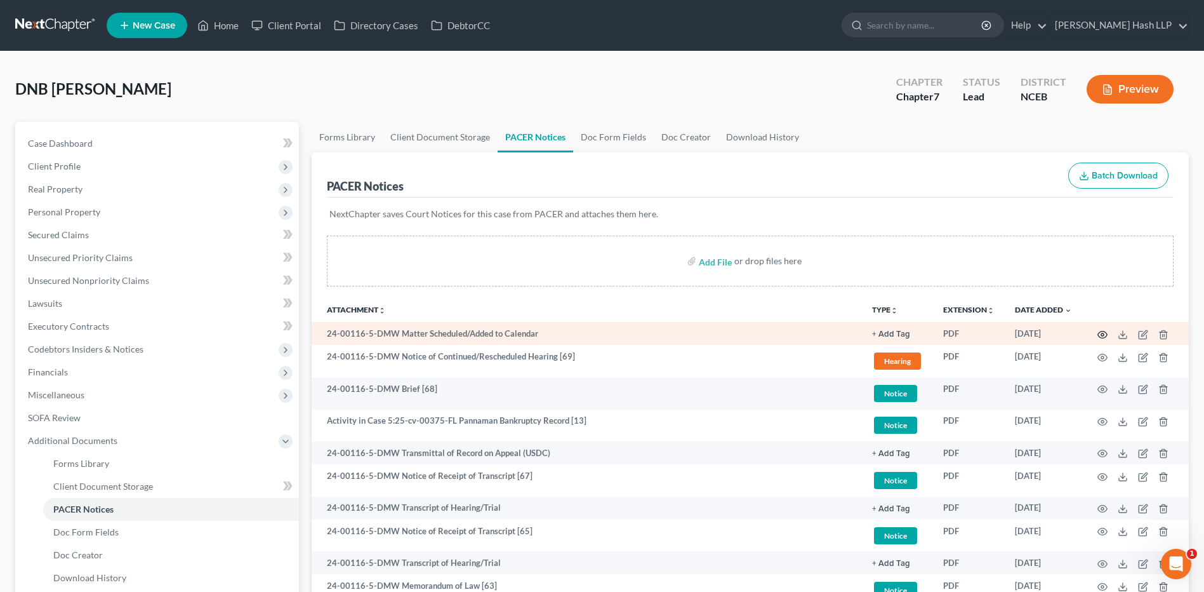
click at [1104, 335] on circle "button" at bounding box center [1102, 334] width 3 height 3
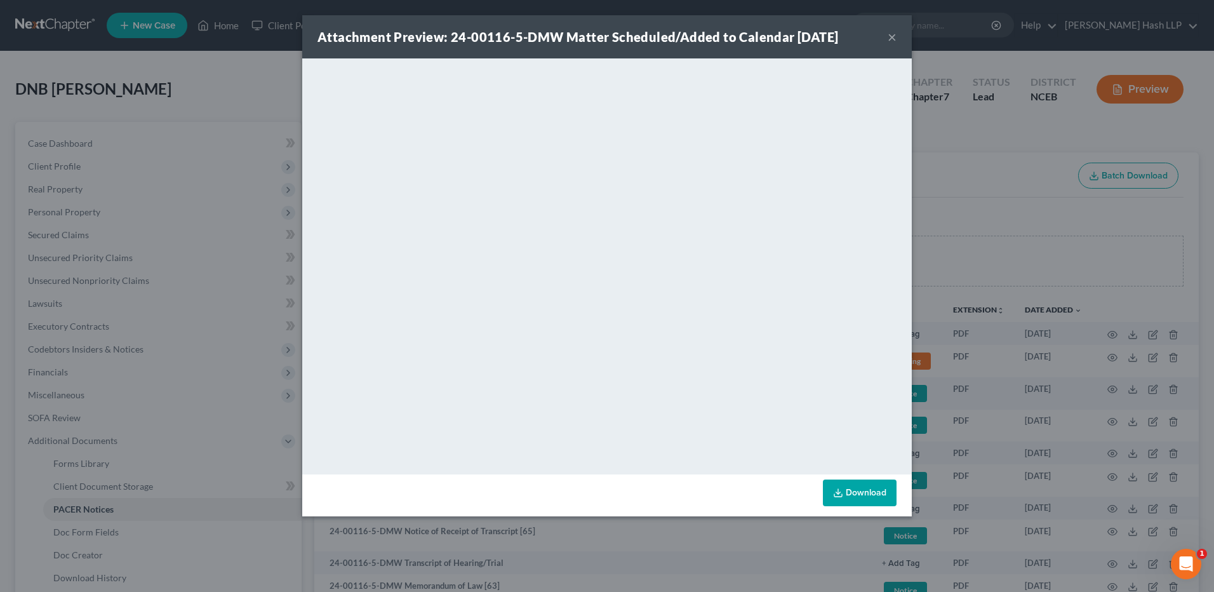
click at [894, 37] on button "×" at bounding box center [892, 36] width 9 height 15
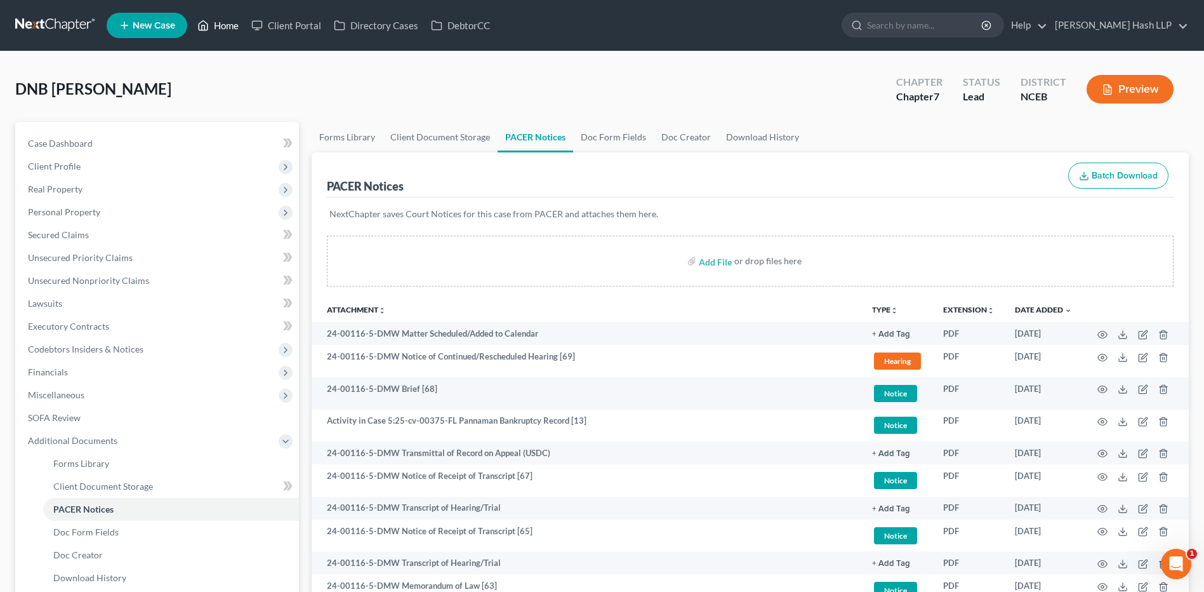
drag, startPoint x: 227, startPoint y: 20, endPoint x: 223, endPoint y: 69, distance: 49.1
click at [229, 20] on link "Home" at bounding box center [218, 25] width 54 height 23
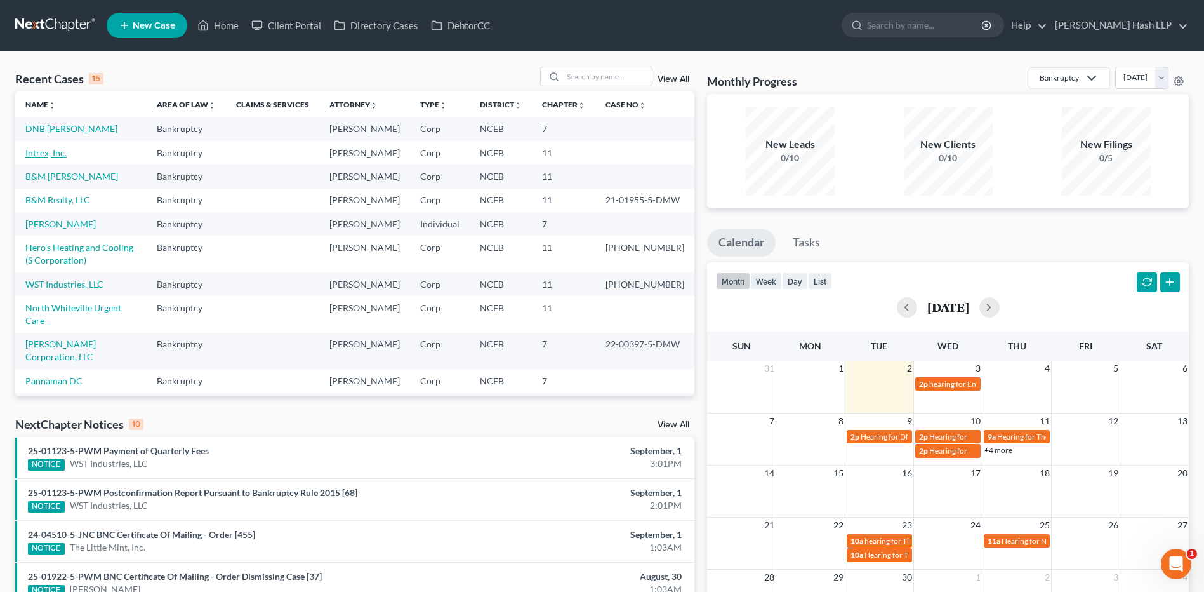
click at [46, 158] on link "Intrex, Inc." at bounding box center [45, 152] width 41 height 11
